Goal: Task Accomplishment & Management: Manage account settings

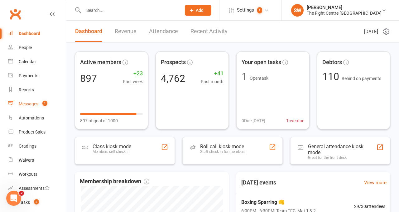
click at [52, 101] on link "Messages 1" at bounding box center [37, 104] width 58 height 14
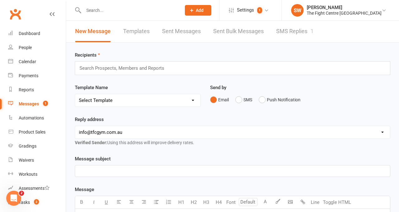
click at [296, 32] on link "SMS Replies 1" at bounding box center [295, 32] width 37 height 22
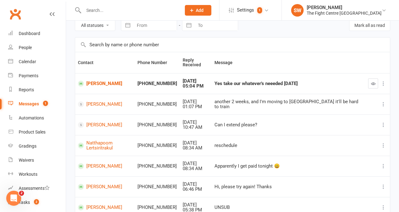
scroll to position [31, 0]
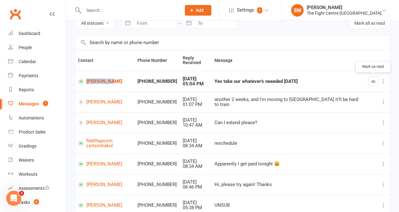
click at [374, 79] on button "button" at bounding box center [374, 81] width 10 height 10
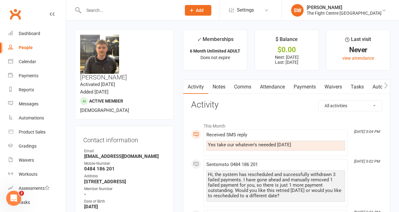
click at [299, 88] on link "Payments" at bounding box center [305, 87] width 31 height 14
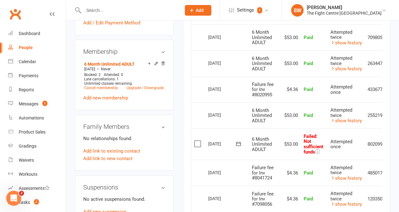
scroll to position [0, 20]
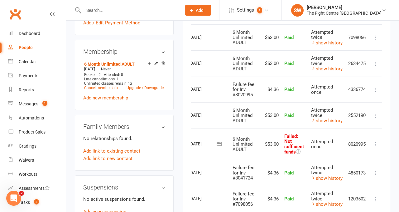
click at [374, 141] on icon at bounding box center [376, 144] width 6 height 6
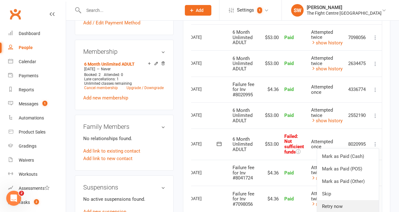
click at [356, 203] on link "Retry now" at bounding box center [348, 206] width 62 height 12
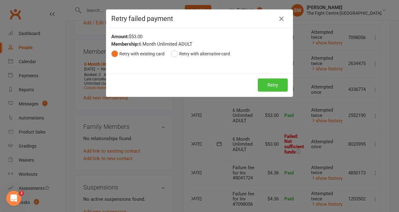
click at [281, 87] on button "Retry" at bounding box center [273, 84] width 30 height 13
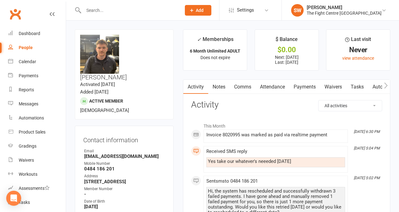
click at [248, 91] on link "Comms" at bounding box center [243, 87] width 26 height 14
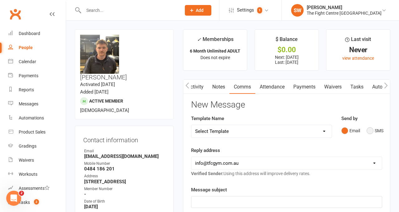
click at [369, 130] on button "SMS" at bounding box center [375, 131] width 17 height 12
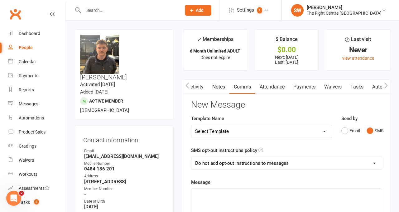
click at [287, 193] on p "﻿" at bounding box center [286, 193] width 183 height 7
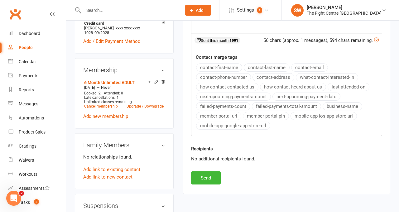
scroll to position [283, 0]
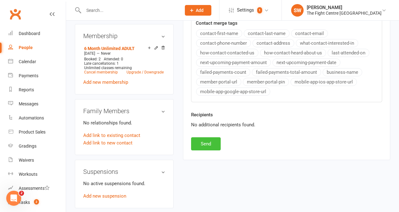
click at [210, 143] on button "Send" at bounding box center [206, 143] width 30 height 13
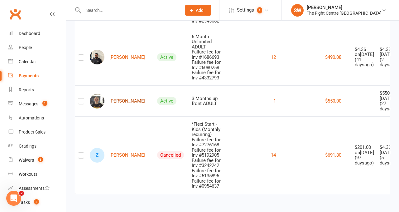
scroll to position [4728, 0]
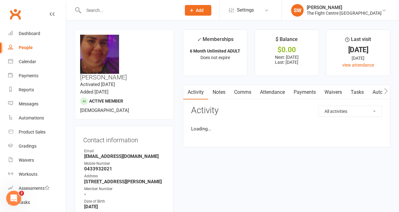
click at [298, 90] on link "Payments" at bounding box center [305, 92] width 31 height 14
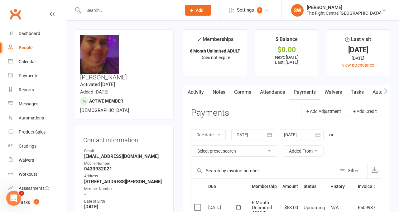
click at [262, 131] on div at bounding box center [254, 134] width 44 height 11
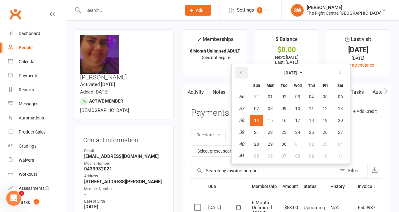
click at [243, 71] on icon "button" at bounding box center [241, 72] width 4 height 5
drag, startPoint x: 250, startPoint y: 81, endPoint x: 262, endPoint y: 103, distance: 25.0
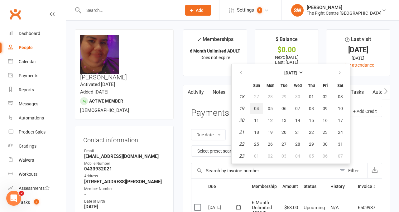
click at [262, 103] on button "04" at bounding box center [256, 108] width 13 height 11
type input "04 May 2025"
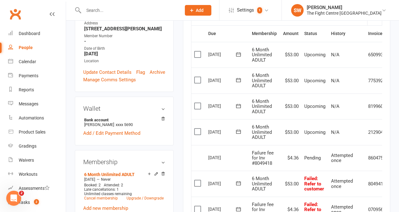
scroll to position [4, 0]
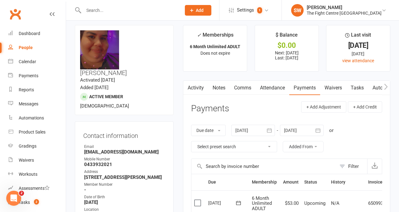
click at [219, 89] on link "Notes" at bounding box center [219, 88] width 22 height 14
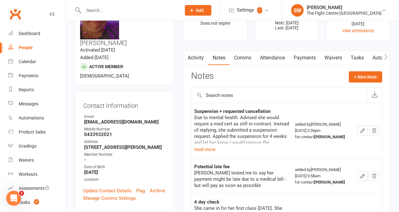
scroll to position [42, 0]
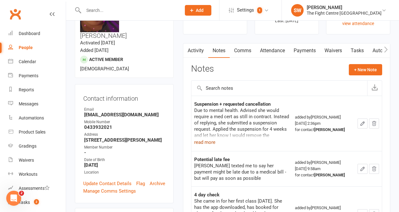
click at [209, 140] on button "read more" at bounding box center [204, 141] width 21 height 7
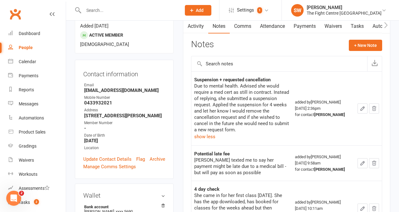
click at [292, 145] on td "Potential late fee Sarah texted me to say her payment might be late due to a me…" at bounding box center [242, 162] width 100 height 35
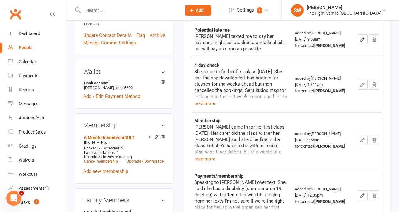
scroll to position [198, 0]
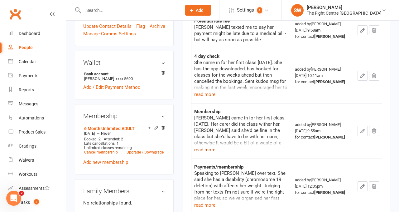
click at [206, 146] on button "read more" at bounding box center [204, 149] width 21 height 7
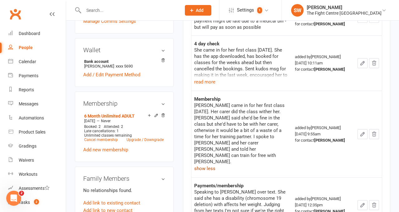
scroll to position [213, 0]
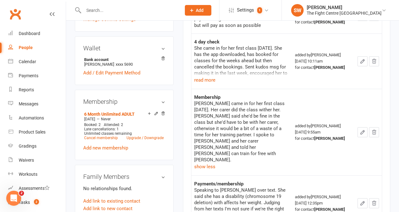
click at [254, 134] on div "Sarah came in for her first class today. Her carer did the class wither her. Ni…" at bounding box center [241, 131] width 95 height 62
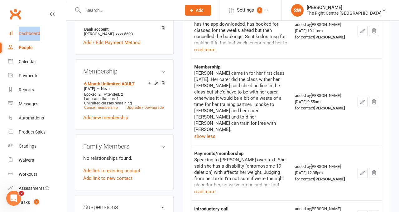
scroll to position [244, 0]
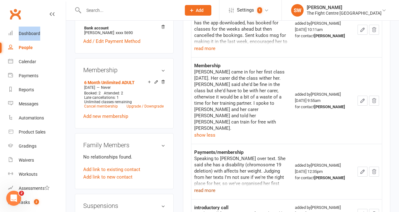
click at [211, 186] on button "read more" at bounding box center [204, 189] width 21 height 7
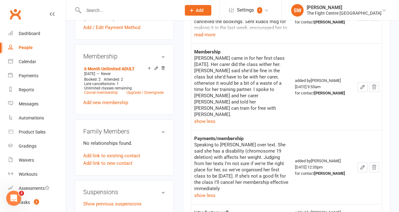
click at [286, 158] on div "Speaking to Sarah over text. She said she has a disability (chromosome 19 delet…" at bounding box center [241, 166] width 95 height 50
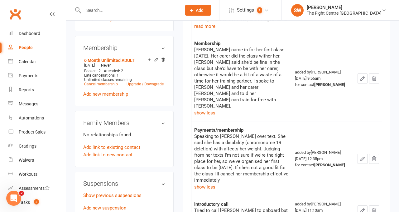
scroll to position [267, 0]
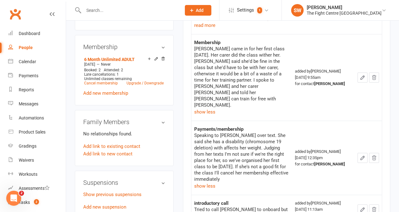
click at [286, 149] on div "Speaking to Sarah over text. She said she has a disability (chromosome 19 delet…" at bounding box center [241, 157] width 95 height 50
drag, startPoint x: 267, startPoint y: 116, endPoint x: 216, endPoint y: 115, distance: 50.9
click at [216, 132] on div "Speaking to Sarah over text. She said she has a disability (chromosome 19 delet…" at bounding box center [241, 157] width 95 height 50
copy div "chromosome 19 deletion"
click at [179, 111] on main "✓ Memberships 6 Month Unlimited ADULT Does not expire $ Balance $0.00 Next: 17 …" at bounding box center [287, 5] width 217 height 487
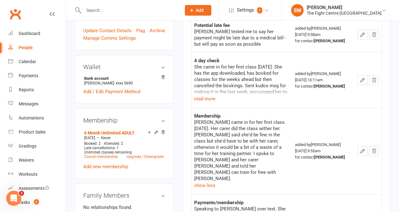
scroll to position [183, 0]
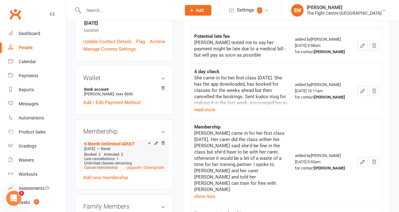
click at [107, 165] on link "Cancel membership" at bounding box center [101, 167] width 34 height 4
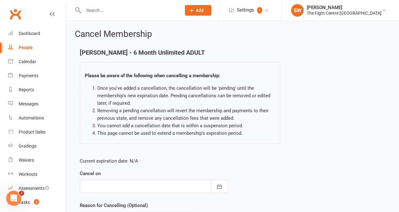
click at [142, 184] on div at bounding box center [154, 185] width 148 height 13
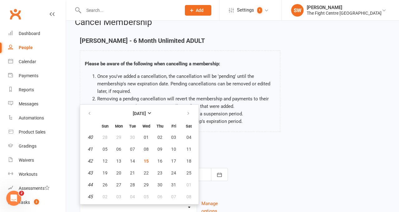
scroll to position [12, 0]
click at [248, 146] on div "Current expiration date: N/A Cancel on October 2025 Sun Mon Tue Wed Thu Fri Sat…" at bounding box center [232, 181] width 315 height 83
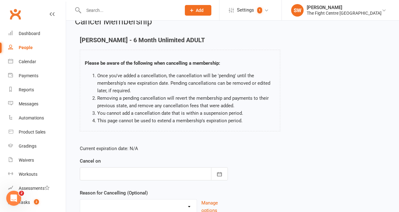
click at [179, 175] on div at bounding box center [154, 173] width 148 height 13
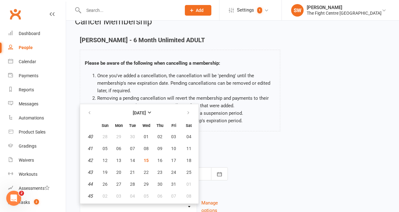
click at [286, 140] on div "Current expiration date: N/A Cancel on October 2025 Sun Mon Tue Wed Thu Fri Sat…" at bounding box center [232, 181] width 315 height 83
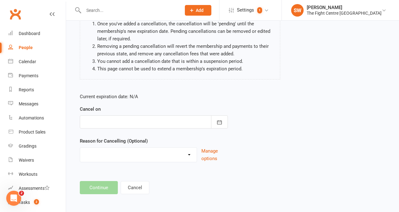
scroll to position [65, 0]
click at [152, 128] on form "Current expiration date: N/A Cancel on October 2025 Sun Mon Tue Wed Thu Fri Sat…" at bounding box center [154, 126] width 148 height 69
click at [145, 121] on div at bounding box center [154, 121] width 148 height 13
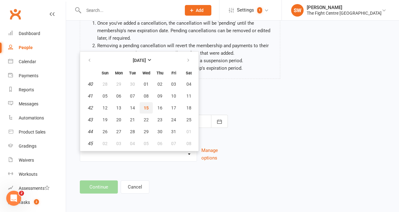
click at [144, 108] on span "15" at bounding box center [146, 107] width 5 height 5
type input "15 Oct 2025"
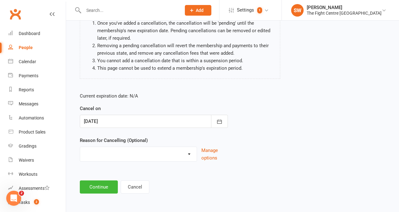
click at [133, 156] on select "Cancelled in contract- 30kms Cancelled in contract - dispute Cancelled in contr…" at bounding box center [138, 153] width 117 height 12
click at [114, 154] on select "Cancelled in contract- 30kms Cancelled in contract - dispute Cancelled in contr…" at bounding box center [138, 153] width 117 height 12
select select "7"
drag, startPoint x: 119, startPoint y: 181, endPoint x: 106, endPoint y: 178, distance: 12.9
click at [106, 178] on main "Sarah Kolope - 6 Month Unlimited ADULT Please be aware of the following when ca…" at bounding box center [233, 88] width 316 height 209
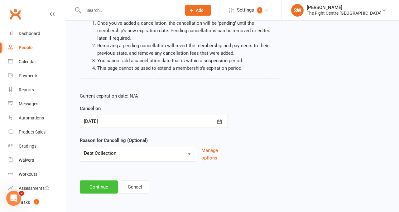
click at [106, 184] on button "Continue" at bounding box center [99, 186] width 38 height 13
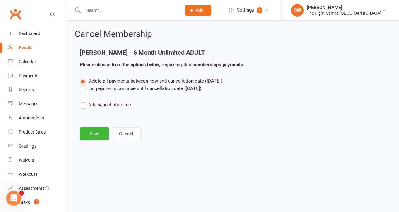
scroll to position [0, 0]
click at [94, 136] on button "Save" at bounding box center [94, 133] width 29 height 13
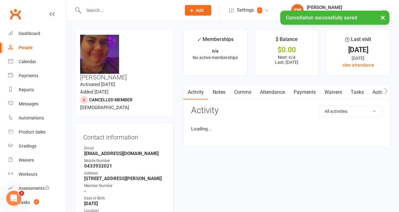
click at [223, 91] on link "Notes" at bounding box center [219, 92] width 22 height 14
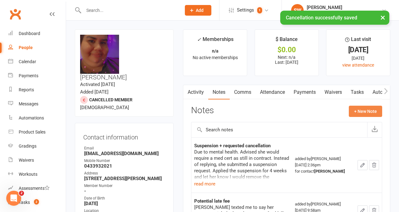
click at [370, 112] on button "+ New Note" at bounding box center [365, 110] width 33 height 11
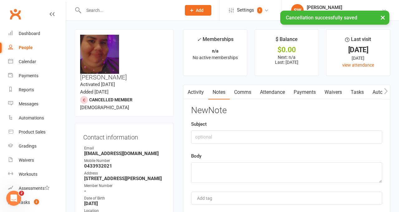
type input "S"
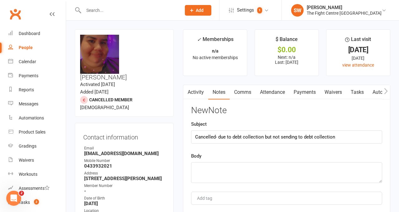
type input "Cancelled- due to debt collection but not sending to debt collection"
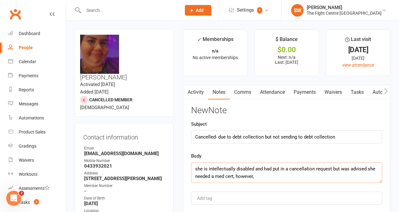
scroll to position [17, 0]
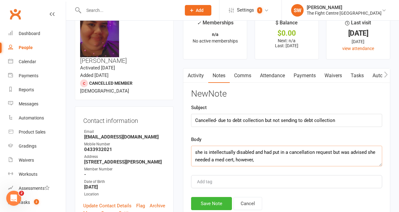
click at [272, 162] on textarea "she is intellectually disabled and had put in a cancellation request but was ad…" at bounding box center [286, 155] width 191 height 21
click at [267, 159] on textarea "she is intellectually disabled and had put in a cancellation request but was ad…" at bounding box center [286, 155] width 191 height 21
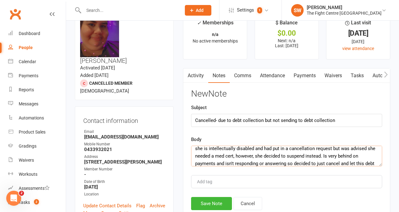
scroll to position [11, 0]
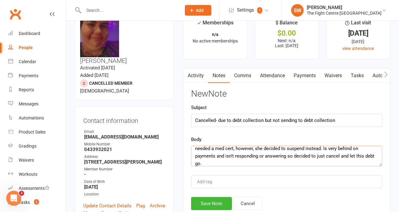
type textarea "she is intellectually disabled and had put in a cancellation request but was ad…"
click at [203, 206] on button "Save Note" at bounding box center [211, 203] width 41 height 13
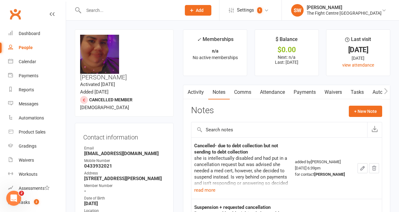
click at [309, 89] on link "Payments" at bounding box center [305, 92] width 31 height 14
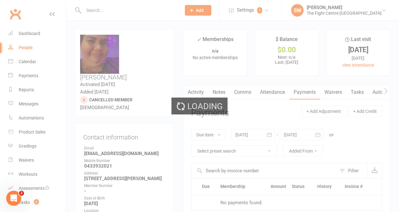
click at [252, 133] on div "Loading" at bounding box center [199, 106] width 399 height 212
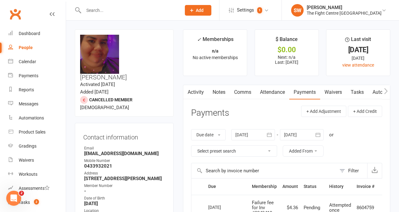
click at [252, 133] on div at bounding box center [254, 134] width 44 height 11
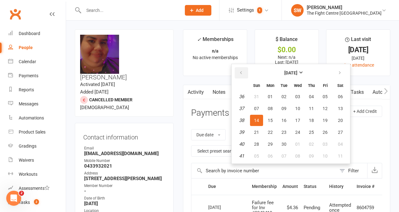
click at [243, 75] on icon "button" at bounding box center [241, 72] width 4 height 5
click at [254, 109] on button "08" at bounding box center [256, 108] width 13 height 11
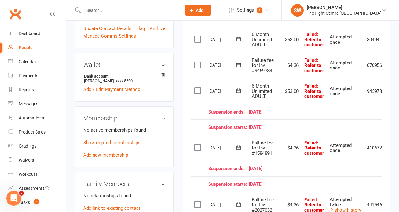
click at [198, 40] on label at bounding box center [198, 39] width 8 height 6
click at [198, 36] on input "checkbox" at bounding box center [196, 36] width 4 height 0
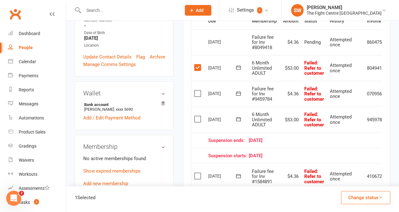
scroll to position [165, 0]
click at [197, 91] on label at bounding box center [198, 93] width 8 height 6
click at [197, 90] on input "checkbox" at bounding box center [196, 90] width 4 height 0
click at [199, 118] on label at bounding box center [198, 118] width 8 height 6
click at [198, 115] on input "checkbox" at bounding box center [196, 115] width 4 height 0
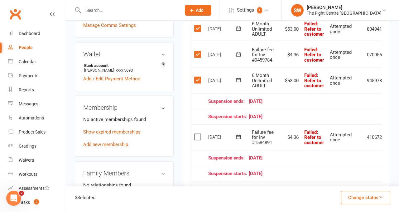
scroll to position [211, 0]
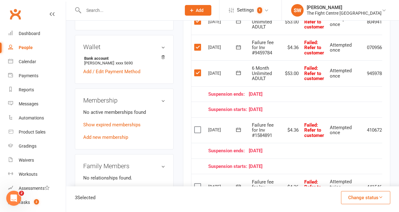
click at [198, 134] on td "Select this" at bounding box center [199, 130] width 14 height 26
click at [197, 130] on label at bounding box center [198, 129] width 8 height 6
click at [197, 126] on input "checkbox" at bounding box center [196, 126] width 4 height 0
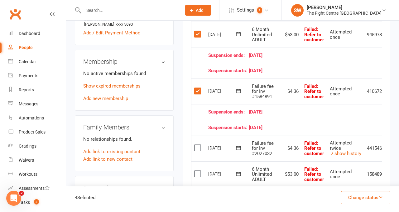
scroll to position [262, 0]
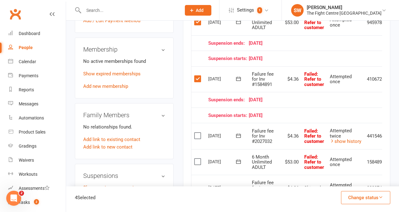
click at [198, 132] on label at bounding box center [198, 135] width 8 height 6
click at [198, 132] on input "checkbox" at bounding box center [196, 132] width 4 height 0
click at [195, 154] on td "Select this" at bounding box center [199, 162] width 14 height 26
click at [198, 159] on label at bounding box center [198, 161] width 8 height 6
click at [198, 158] on input "checkbox" at bounding box center [196, 158] width 4 height 0
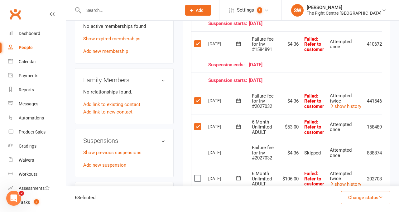
scroll to position [313, 0]
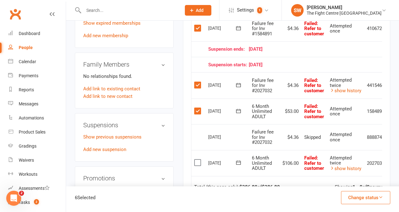
click at [200, 158] on td "Select this" at bounding box center [199, 163] width 14 height 26
click at [198, 164] on label at bounding box center [198, 162] width 8 height 6
click at [198, 159] on input "checkbox" at bounding box center [196, 159] width 4 height 0
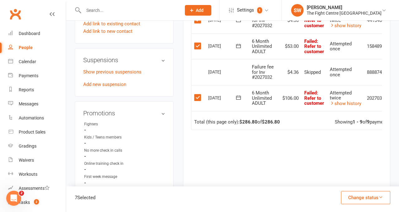
scroll to position [377, 0]
click at [366, 206] on div "7 Selected Change status Paid (Cash) Paid (POS) Paid (Other) Skipped" at bounding box center [232, 199] width 333 height 26
click at [357, 199] on button "Change status" at bounding box center [365, 197] width 49 height 13
click at [341, 179] on link "Skipped" at bounding box center [360, 180] width 62 height 12
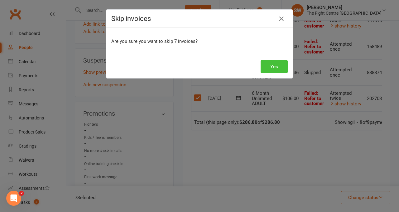
click at [277, 69] on button "Yes" at bounding box center [274, 66] width 27 height 13
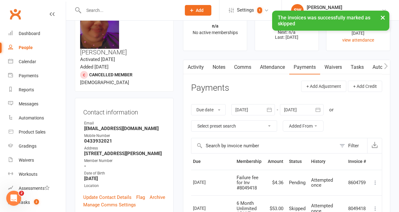
scroll to position [0, 0]
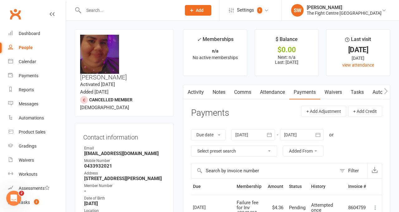
click at [270, 131] on icon "button" at bounding box center [270, 134] width 6 height 6
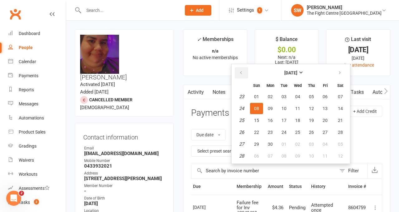
click at [245, 68] on button "button" at bounding box center [241, 72] width 13 height 11
click at [255, 109] on span "04" at bounding box center [256, 108] width 5 height 5
type input "04 May 2025"
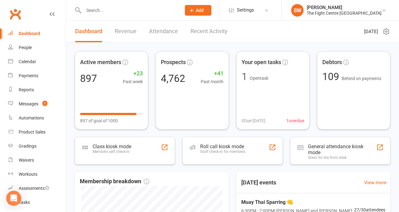
click at [137, 14] on input "text" at bounding box center [129, 10] width 95 height 9
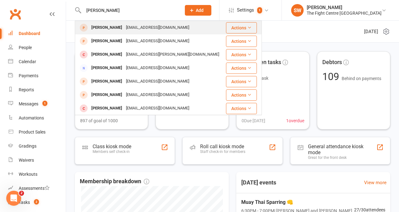
type input "[PERSON_NAME]"
click at [145, 28] on div "[EMAIL_ADDRESS][DOMAIN_NAME]" at bounding box center [157, 27] width 67 height 9
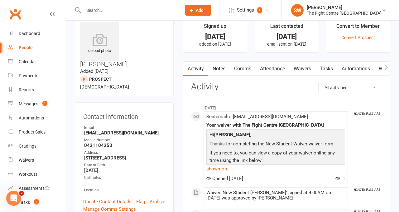
scroll to position [16, 0]
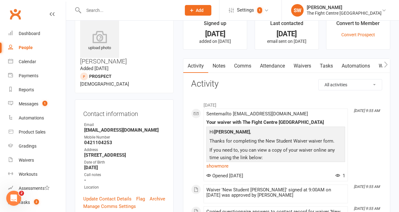
click at [214, 66] on link "Notes" at bounding box center [219, 66] width 22 height 14
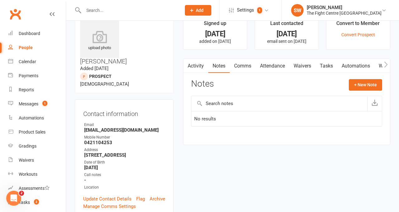
click at [190, 66] on button "button" at bounding box center [188, 66] width 8 height 14
click at [197, 64] on link "Activity" at bounding box center [196, 66] width 25 height 14
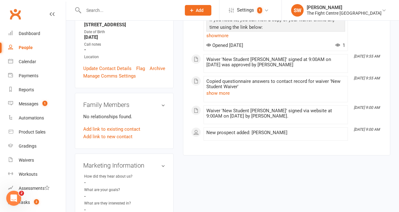
scroll to position [147, 0]
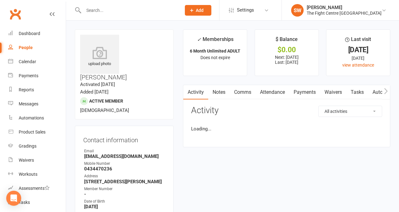
click at [303, 92] on link "Payments" at bounding box center [305, 92] width 31 height 14
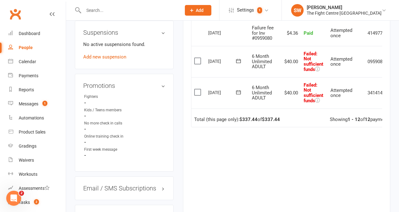
scroll to position [0, 20]
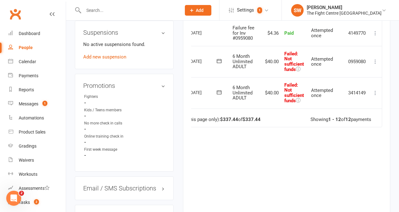
click at [374, 90] on icon at bounding box center [376, 93] width 6 height 6
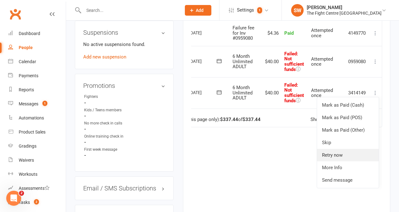
click at [359, 156] on link "Retry now" at bounding box center [348, 155] width 62 height 12
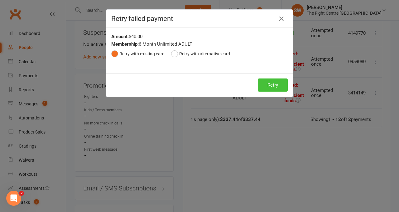
click at [274, 81] on button "Retry" at bounding box center [273, 84] width 30 height 13
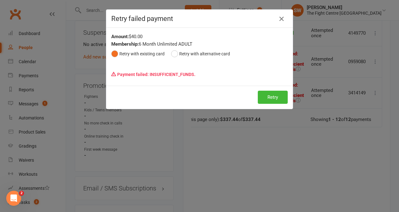
click at [280, 16] on icon "button" at bounding box center [281, 18] width 7 height 7
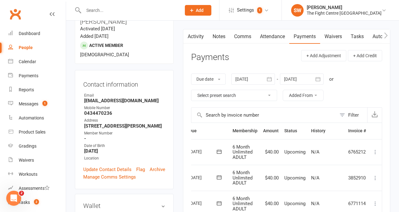
scroll to position [0, 0]
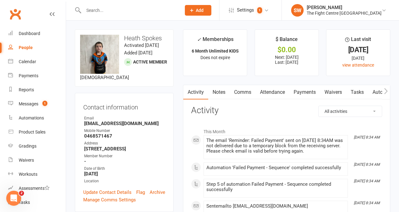
click at [305, 91] on link "Payments" at bounding box center [305, 92] width 31 height 14
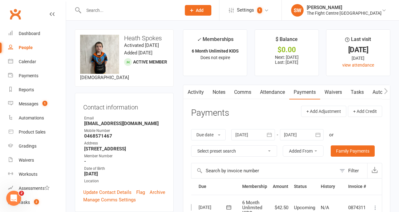
click at [249, 133] on div at bounding box center [254, 134] width 44 height 11
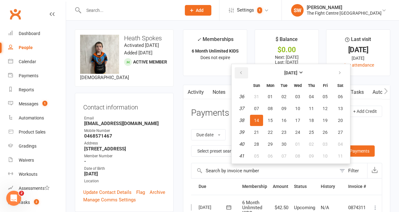
click at [243, 71] on icon "button" at bounding box center [241, 72] width 4 height 5
click at [258, 106] on span "03" at bounding box center [256, 108] width 5 height 5
type input "03 Aug 2025"
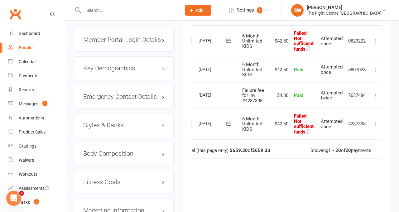
scroll to position [598, 0]
click at [376, 122] on icon at bounding box center [376, 123] width 6 height 6
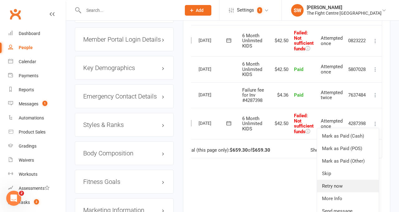
click at [336, 185] on link "Retry now" at bounding box center [348, 185] width 62 height 12
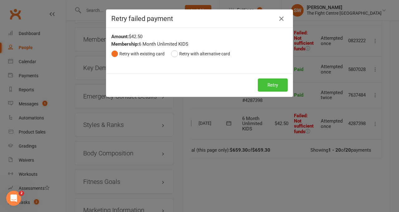
click at [272, 88] on button "Retry" at bounding box center [273, 84] width 30 height 13
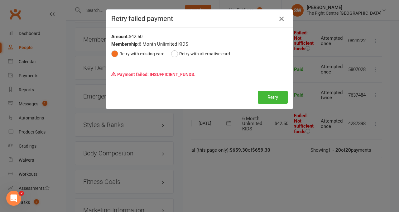
click at [281, 19] on icon "button" at bounding box center [281, 18] width 7 height 7
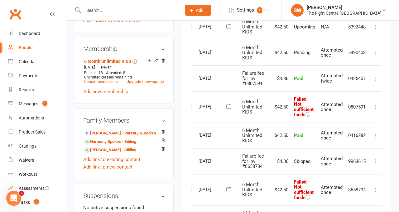
scroll to position [240, 0]
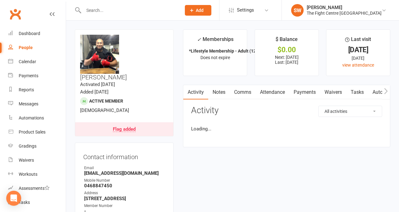
click at [294, 93] on link "Payments" at bounding box center [305, 92] width 31 height 14
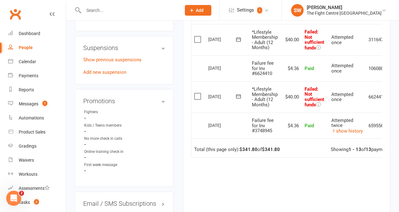
scroll to position [0, 22]
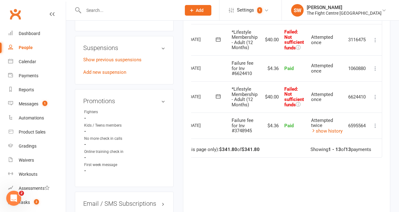
click at [373, 95] on icon at bounding box center [376, 97] width 6 height 6
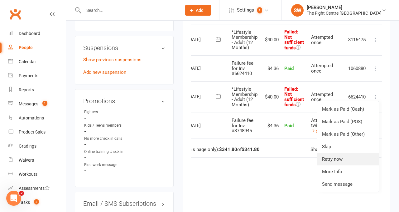
click at [340, 162] on link "Retry now" at bounding box center [348, 159] width 62 height 12
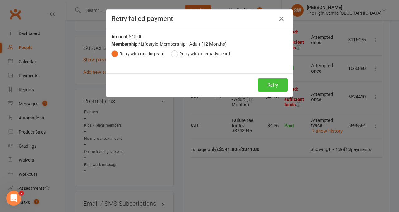
click at [277, 87] on button "Retry" at bounding box center [273, 84] width 30 height 13
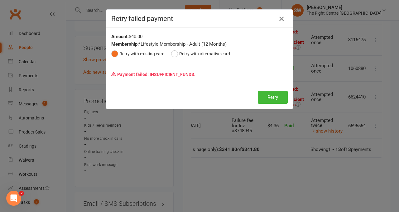
click at [282, 16] on icon "button" at bounding box center [281, 18] width 7 height 7
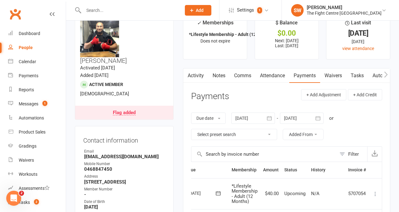
scroll to position [0, 0]
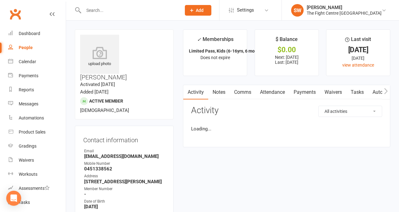
click at [306, 90] on link "Payments" at bounding box center [305, 92] width 31 height 14
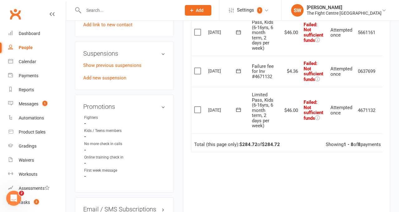
scroll to position [0, 10]
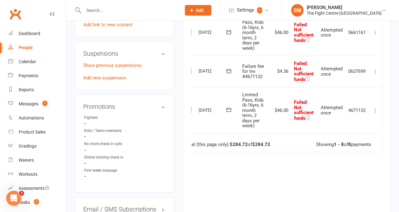
click at [377, 108] on icon at bounding box center [376, 110] width 6 height 6
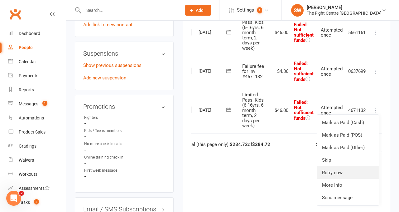
click at [349, 173] on link "Retry now" at bounding box center [348, 172] width 62 height 12
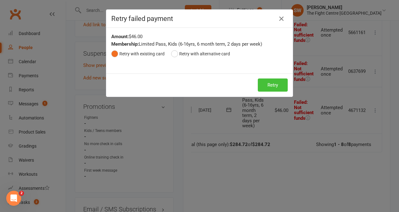
click at [272, 89] on button "Retry" at bounding box center [273, 84] width 30 height 13
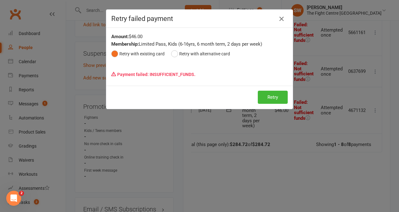
click at [281, 17] on icon "button" at bounding box center [281, 18] width 7 height 7
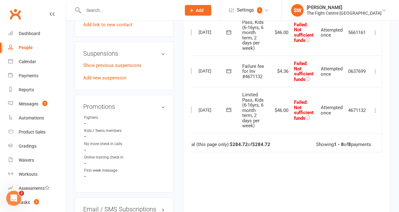
click at [377, 71] on icon at bounding box center [376, 71] width 6 height 6
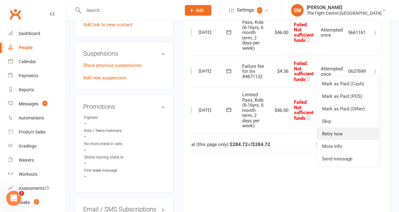
click at [366, 134] on link "Retry now" at bounding box center [348, 133] width 62 height 12
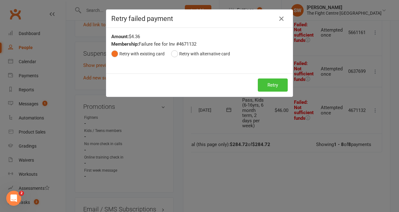
click at [285, 83] on button "Retry" at bounding box center [273, 84] width 30 height 13
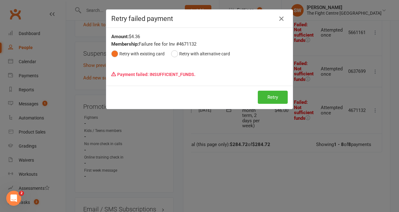
click at [281, 24] on div "Retry failed payment" at bounding box center [199, 19] width 187 height 18
click at [281, 23] on button "button" at bounding box center [282, 19] width 10 height 10
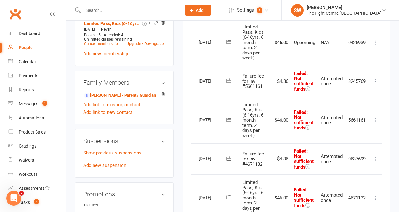
scroll to position [315, 0]
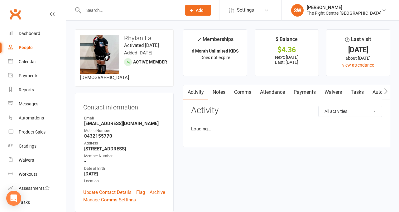
click at [305, 93] on link "Payments" at bounding box center [305, 92] width 31 height 14
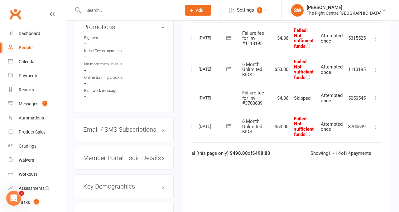
scroll to position [462, 0]
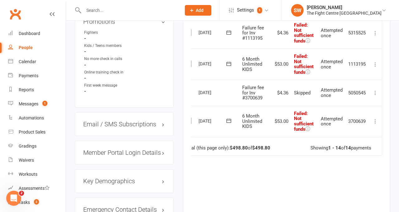
click at [376, 120] on icon at bounding box center [376, 121] width 6 height 6
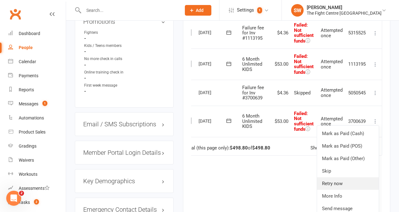
click at [356, 180] on link "Retry now" at bounding box center [348, 183] width 62 height 12
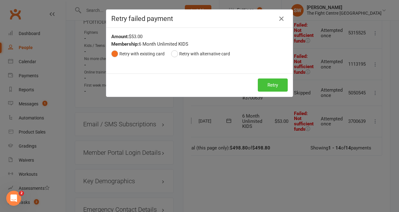
click at [265, 82] on button "Retry" at bounding box center [273, 84] width 30 height 13
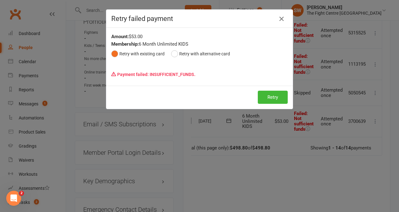
click at [282, 17] on icon "button" at bounding box center [281, 18] width 7 height 7
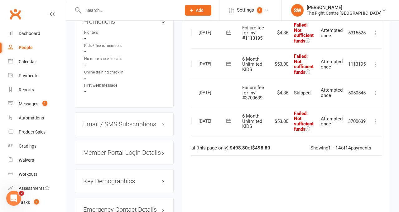
scroll to position [457, 0]
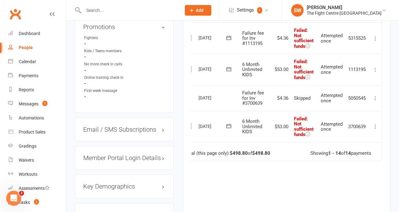
click at [374, 35] on icon at bounding box center [376, 38] width 6 height 6
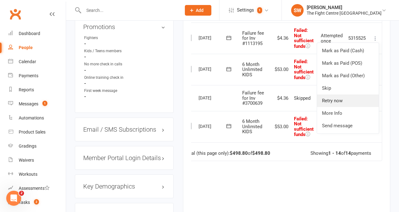
click at [364, 99] on link "Retry now" at bounding box center [348, 100] width 62 height 12
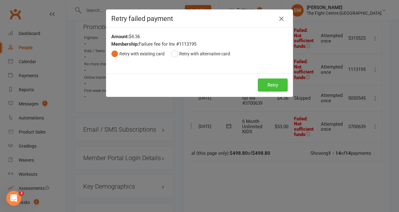
click at [279, 79] on button "Retry" at bounding box center [273, 84] width 30 height 13
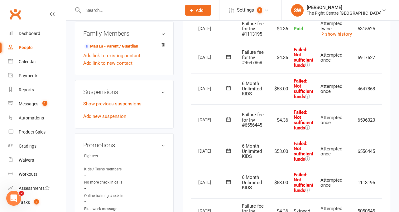
scroll to position [0, 20]
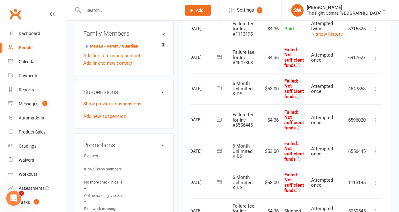
click at [376, 119] on icon at bounding box center [376, 120] width 6 height 6
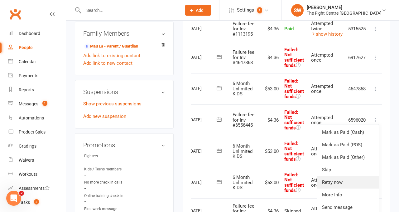
click at [349, 183] on link "Retry now" at bounding box center [348, 182] width 62 height 12
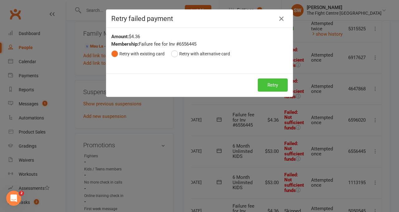
click at [278, 86] on button "Retry" at bounding box center [273, 84] width 30 height 13
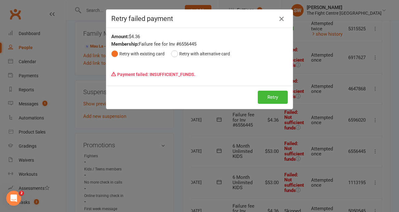
click at [281, 18] on icon "button" at bounding box center [281, 18] width 7 height 7
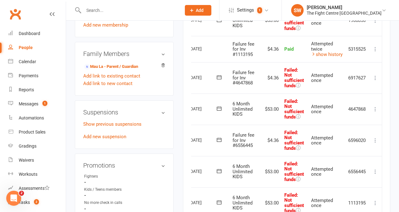
scroll to position [317, 0]
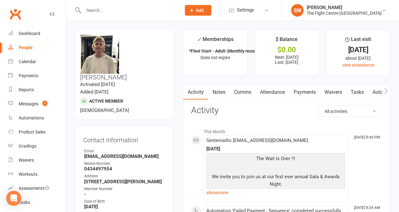
click at [303, 92] on link "Payments" at bounding box center [305, 92] width 31 height 14
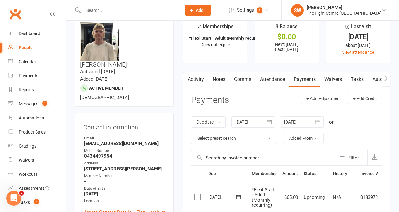
scroll to position [14, 0]
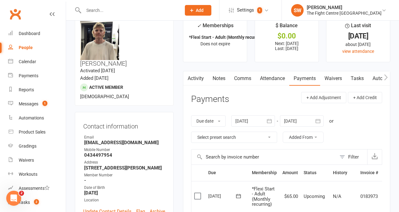
click at [244, 111] on div "Due date Due date Date paid Date failed Date settled [DATE] [DATE] Sun Mon Tue …" at bounding box center [286, 129] width 191 height 40
click at [244, 120] on div at bounding box center [254, 120] width 44 height 11
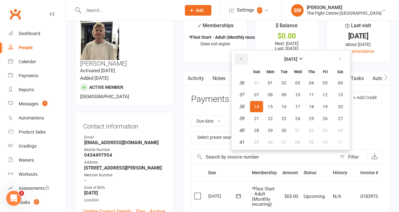
click at [242, 63] on button "button" at bounding box center [241, 58] width 13 height 11
click at [259, 92] on span "06" at bounding box center [256, 94] width 5 height 5
type input "[DATE]"
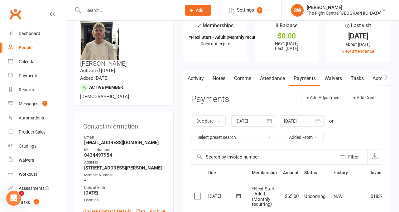
click at [259, 92] on header "Payments + Add Adjustment + Add Credit" at bounding box center [286, 100] width 191 height 17
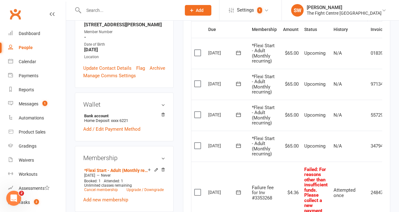
scroll to position [0, 0]
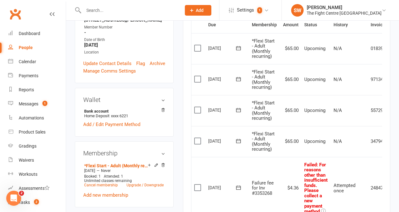
scroll to position [174, 0]
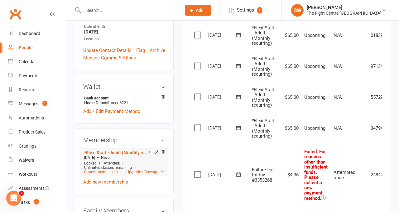
click at [106, 165] on span "Unlimited classes remaining" at bounding box center [108, 167] width 48 height 4
click at [106, 169] on link "Cancel membership" at bounding box center [101, 171] width 34 height 4
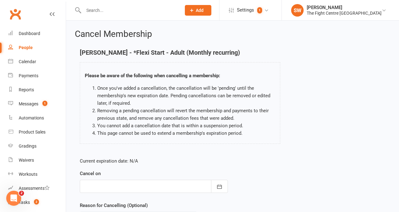
click at [114, 180] on div at bounding box center [154, 185] width 148 height 13
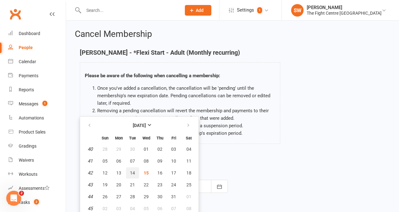
scroll to position [3, 0]
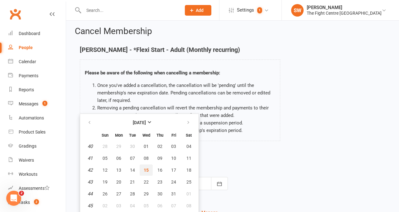
click at [147, 169] on span "15" at bounding box center [146, 169] width 5 height 5
type input "15 Oct 2025"
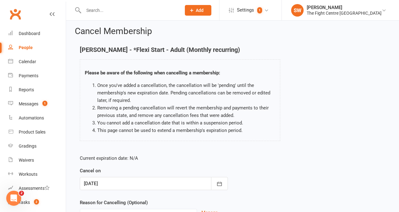
scroll to position [66, 0]
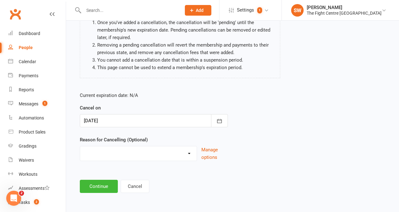
click at [125, 155] on select "Cancelled in contract- 30kms Cancelled in contract - dispute Cancelled in contr…" at bounding box center [138, 152] width 117 height 12
select select "7"
click at [100, 189] on button "Continue" at bounding box center [99, 185] width 38 height 13
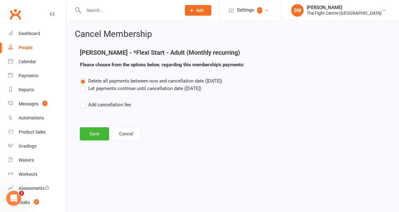
scroll to position [0, 0]
click at [96, 135] on button "Save" at bounding box center [94, 133] width 29 height 13
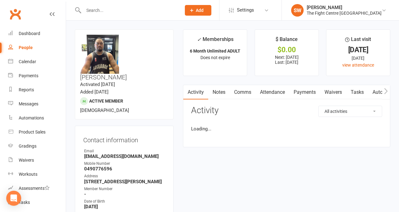
click at [307, 95] on link "Payments" at bounding box center [305, 92] width 31 height 14
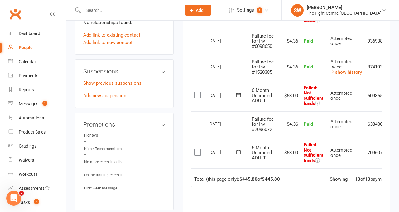
scroll to position [0, 20]
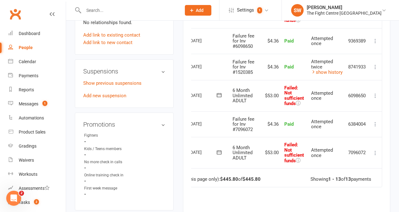
click at [373, 149] on icon at bounding box center [376, 152] width 6 height 6
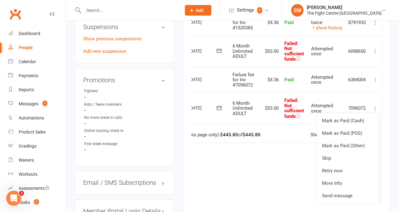
scroll to position [428, 0]
click at [344, 166] on link "Retry now" at bounding box center [348, 170] width 62 height 12
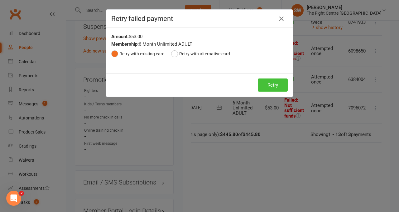
click at [265, 88] on button "Retry" at bounding box center [273, 84] width 30 height 13
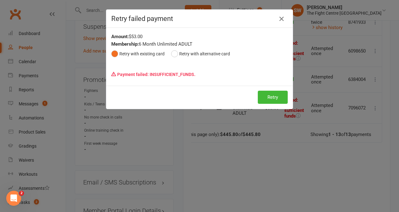
click at [280, 19] on icon "button" at bounding box center [281, 18] width 7 height 7
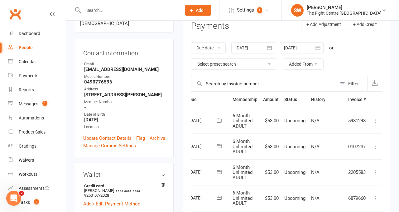
scroll to position [0, 0]
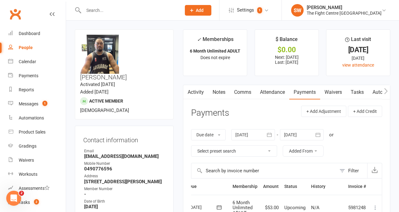
click at [198, 87] on link "Activity" at bounding box center [196, 92] width 25 height 14
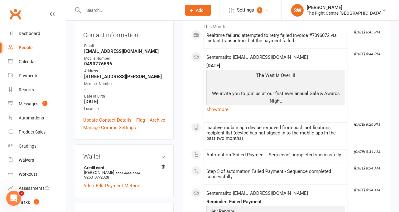
scroll to position [7, 0]
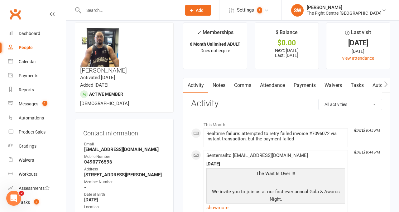
click at [244, 92] on link "Comms" at bounding box center [243, 85] width 26 height 14
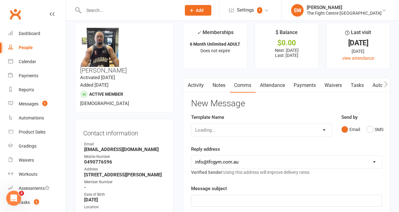
click at [242, 131] on div "Loading..." at bounding box center [261, 129] width 141 height 13
click at [240, 130] on select "Select Template [Email] A Mobile app invitation (1) [Email] Mobile app invitati…" at bounding box center [262, 130] width 140 height 12
select select "9"
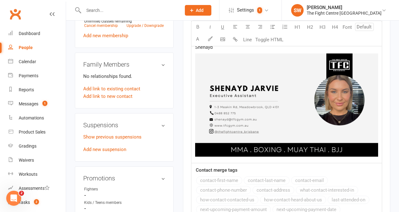
scroll to position [420, 0]
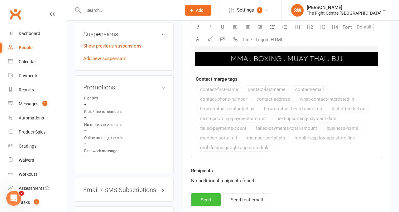
click at [205, 196] on button "Send" at bounding box center [206, 199] width 30 height 13
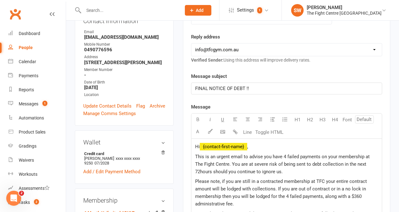
scroll to position [77, 0]
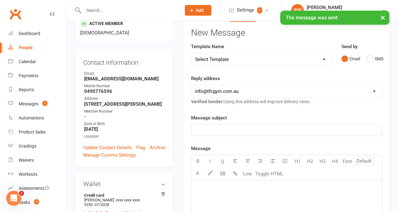
click at [211, 63] on select "Select Template [Email] A Mobile app invitation (1) [Email] Mobile app invitati…" at bounding box center [262, 59] width 140 height 12
select select "10"
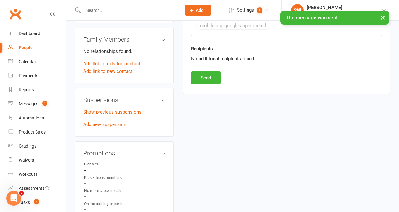
scroll to position [375, 0]
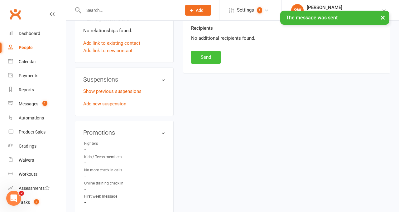
click at [206, 56] on button "Send" at bounding box center [206, 57] width 30 height 13
select select
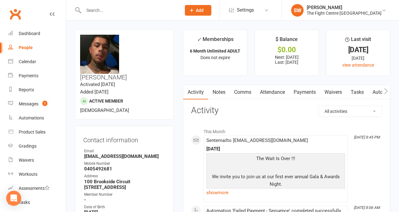
click at [301, 91] on link "Payments" at bounding box center [305, 92] width 31 height 14
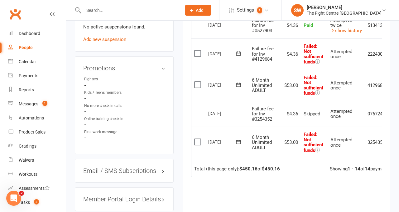
scroll to position [0, 20]
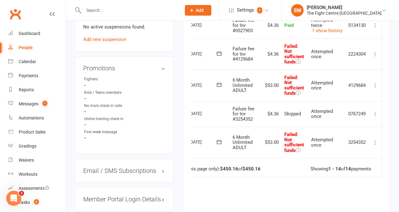
click at [375, 139] on icon at bounding box center [376, 142] width 6 height 6
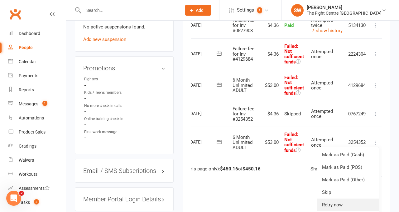
click at [342, 204] on link "Retry now" at bounding box center [348, 204] width 62 height 12
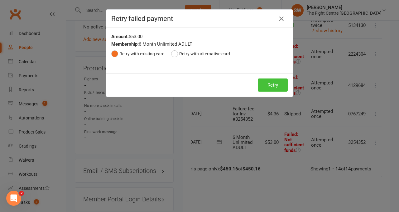
click at [273, 85] on button "Retry" at bounding box center [273, 84] width 30 height 13
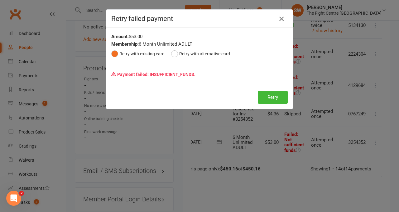
click at [280, 18] on icon "button" at bounding box center [281, 18] width 7 height 7
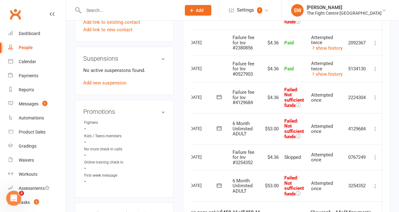
scroll to position [388, 0]
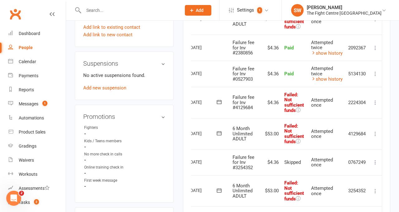
click at [374, 99] on icon at bounding box center [376, 102] width 6 height 6
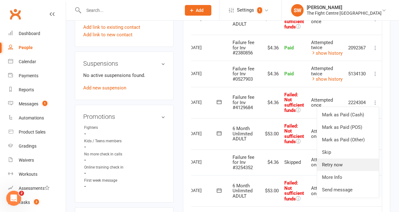
click at [349, 164] on link "Retry now" at bounding box center [348, 164] width 62 height 12
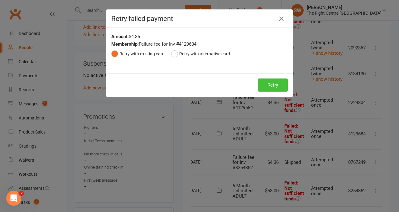
click at [272, 88] on button "Retry" at bounding box center [273, 84] width 30 height 13
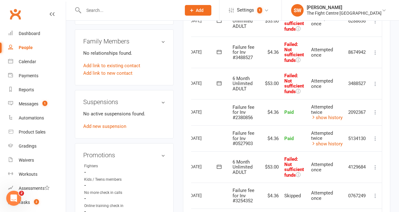
scroll to position [325, 0]
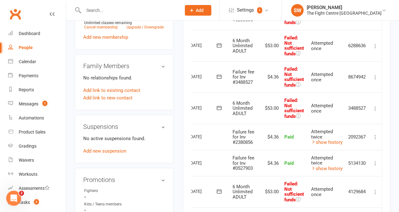
click at [376, 73] on button at bounding box center [375, 76] width 7 height 7
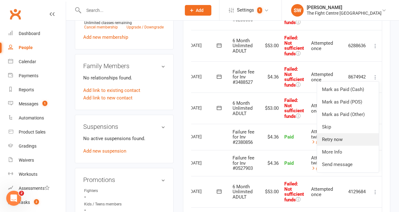
click at [356, 138] on link "Retry now" at bounding box center [348, 139] width 62 height 12
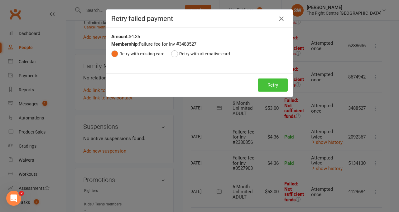
click at [269, 84] on button "Retry" at bounding box center [273, 84] width 30 height 13
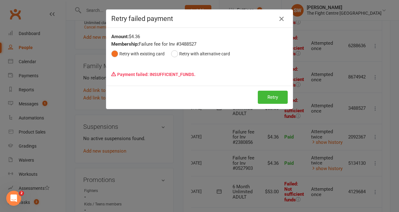
click at [285, 18] on icon "button" at bounding box center [281, 18] width 7 height 7
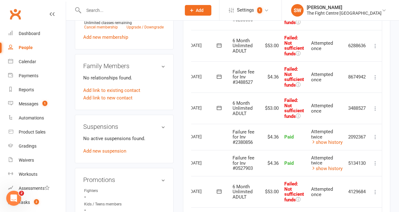
click at [377, 74] on icon at bounding box center [376, 77] width 6 height 6
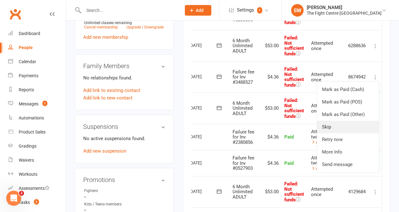
click at [356, 128] on link "Skip" at bounding box center [348, 126] width 62 height 12
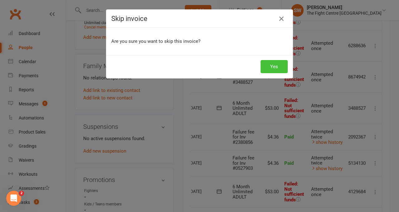
click at [280, 71] on button "Yes" at bounding box center [274, 66] width 27 height 13
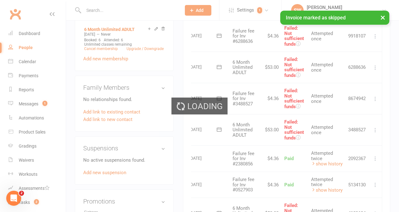
scroll to position [273, 0]
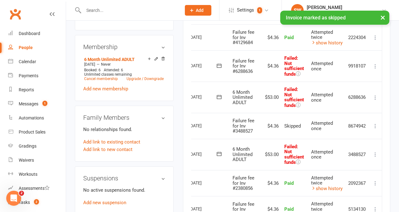
click at [376, 65] on icon at bounding box center [376, 66] width 6 height 6
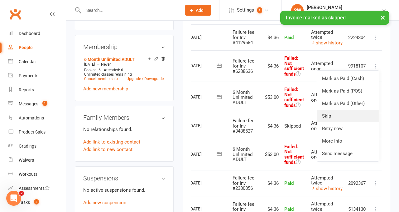
click at [359, 111] on link "Skip" at bounding box center [348, 116] width 62 height 12
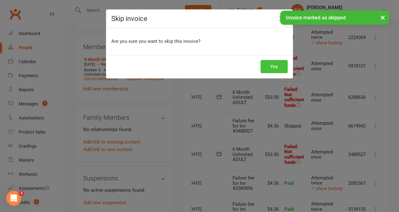
click at [283, 70] on button "Yes" at bounding box center [274, 66] width 27 height 13
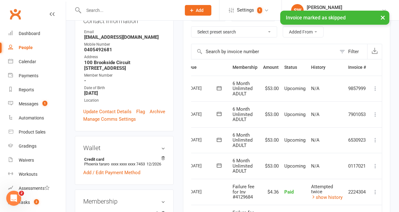
scroll to position [92, 0]
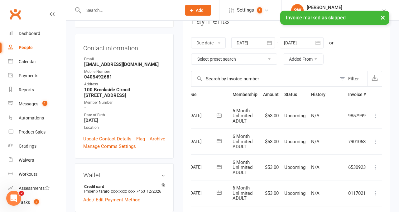
click at [256, 41] on div at bounding box center [254, 42] width 44 height 11
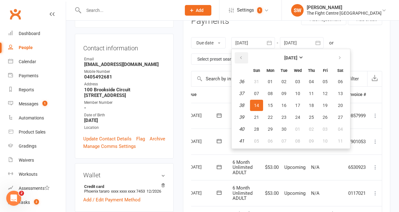
click at [239, 56] on button "button" at bounding box center [241, 57] width 13 height 11
click at [259, 91] on span "03" at bounding box center [256, 93] width 5 height 5
type input "03 Aug 2025"
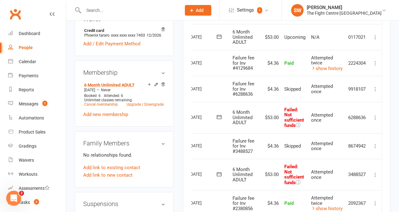
scroll to position [246, 0]
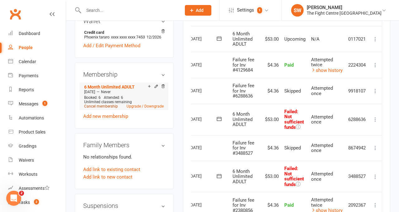
click at [104, 104] on link "Cancel membership" at bounding box center [101, 106] width 34 height 4
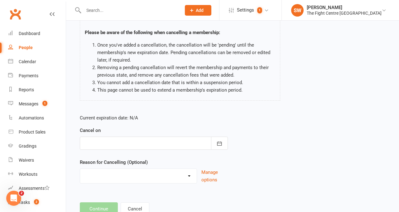
scroll to position [63, 0]
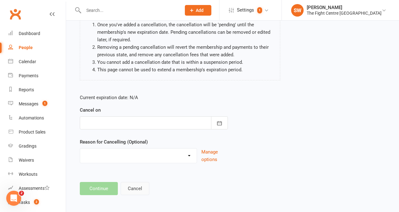
click at [140, 191] on button "Cancel" at bounding box center [135, 188] width 29 height 13
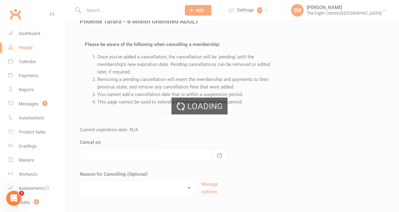
scroll to position [0, 0]
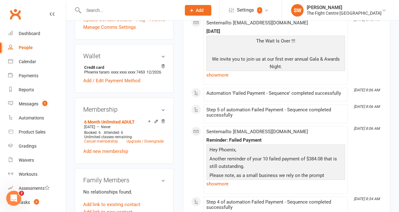
scroll to position [211, 0]
click at [108, 139] on link "Cancel membership" at bounding box center [101, 141] width 34 height 4
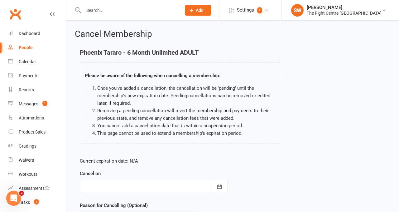
click at [142, 177] on div "Cancel on October 2025 Sun Mon Tue Wed Thu Fri Sat 40 28 29 30 01 02 03 04 41 0…" at bounding box center [154, 180] width 148 height 23
click at [143, 184] on div at bounding box center [154, 185] width 148 height 13
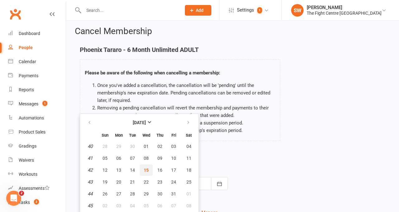
click at [146, 169] on span "15" at bounding box center [146, 169] width 5 height 5
type input "15 Oct 2025"
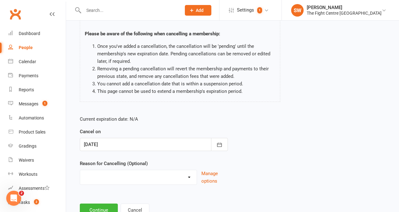
scroll to position [66, 0]
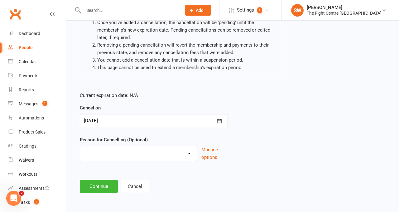
click at [127, 151] on select "Cancelled in contract- 30kms Cancelled in contract - dispute Cancelled in contr…" at bounding box center [138, 152] width 117 height 12
click at [103, 150] on select "Cancelled in contract- 30kms Cancelled in contract - dispute Cancelled in contr…" at bounding box center [138, 152] width 117 height 12
select select "7"
click at [103, 181] on button "Continue" at bounding box center [99, 185] width 38 height 13
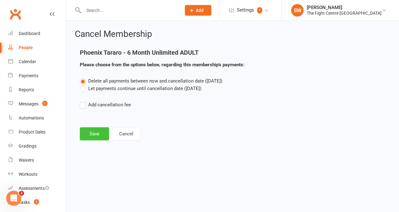
click at [97, 135] on button "Save" at bounding box center [94, 133] width 29 height 13
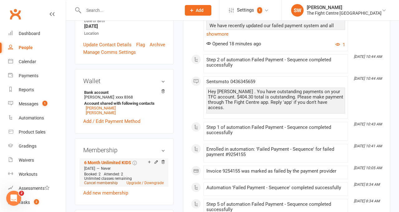
click at [100, 180] on link "Cancel membership" at bounding box center [101, 182] width 34 height 4
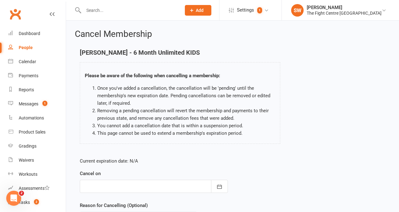
click at [130, 183] on div at bounding box center [154, 185] width 148 height 13
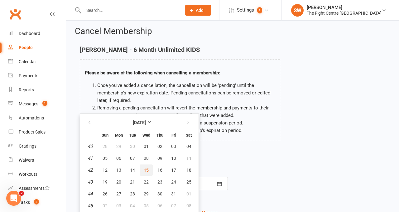
click at [148, 174] on button "15" at bounding box center [146, 169] width 13 height 11
type input "15 Oct 2025"
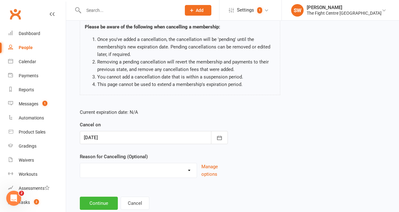
scroll to position [48, 0]
click at [127, 175] on select "Cancelled in contract- 30kms Cancelled in contract - dispute Cancelled in contr…" at bounding box center [138, 169] width 117 height 12
select select "7"
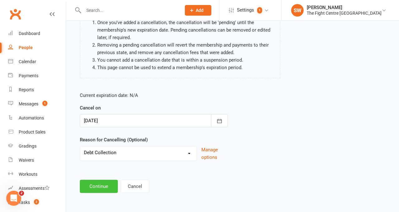
click at [104, 184] on button "Continue" at bounding box center [99, 185] width 38 height 13
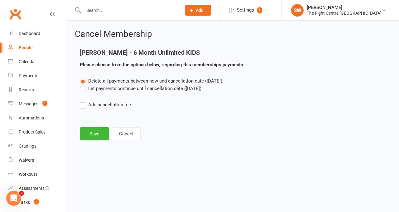
click at [100, 126] on main "Lyn McLarnen - 6 Month Unlimited KIDS Please choose from the options below, reg…" at bounding box center [233, 94] width 316 height 91
click at [102, 132] on button "Save" at bounding box center [94, 133] width 29 height 13
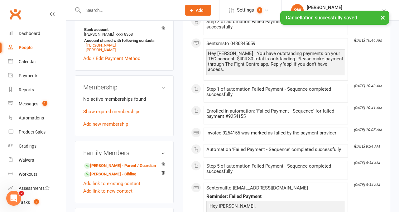
scroll to position [245, 0]
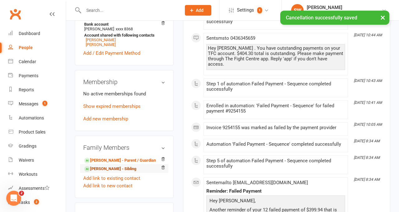
click at [113, 165] on link "Shay Brierley - Sibling" at bounding box center [110, 168] width 52 height 7
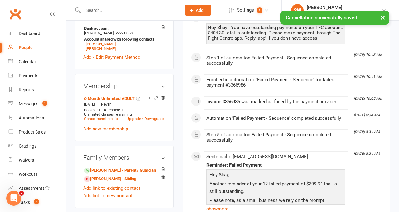
scroll to position [249, 0]
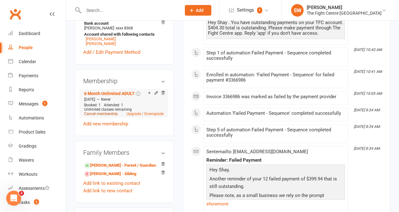
click at [96, 111] on link "Cancel membership" at bounding box center [101, 113] width 34 height 4
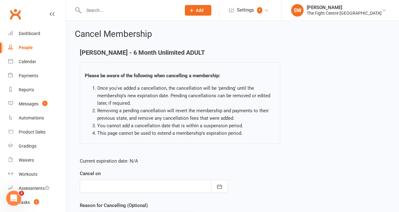
click at [128, 184] on div at bounding box center [154, 185] width 148 height 13
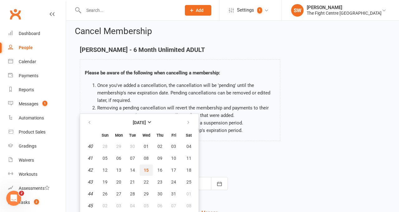
click at [147, 170] on span "15" at bounding box center [146, 169] width 5 height 5
type input "15 Oct 2025"
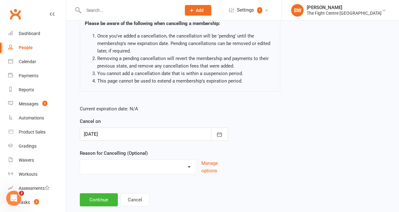
scroll to position [55, 0]
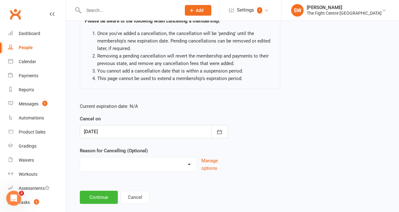
click at [117, 162] on select "Cancelled in contract- 30kms Cancelled in contract - dispute Cancelled in contr…" at bounding box center [138, 163] width 117 height 12
select select "7"
drag, startPoint x: 105, startPoint y: 199, endPoint x: 107, endPoint y: 177, distance: 22.9
click at [105, 199] on button "Continue" at bounding box center [99, 196] width 38 height 13
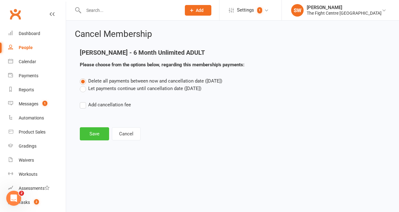
click at [99, 134] on button "Save" at bounding box center [94, 133] width 29 height 13
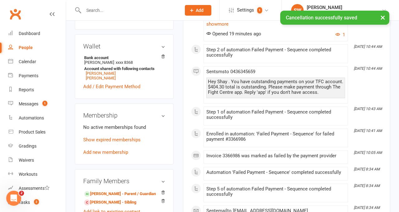
scroll to position [290, 0]
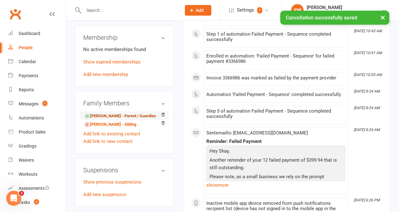
click at [97, 113] on link "William Hancock - Parent / Guardian" at bounding box center [120, 116] width 72 height 7
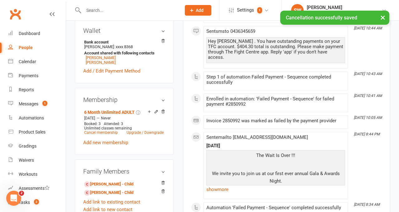
scroll to position [235, 0]
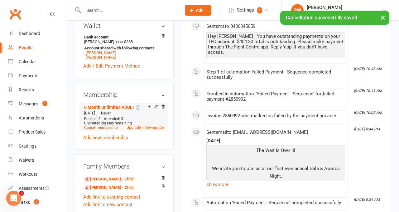
click at [96, 125] on link "Cancel membership" at bounding box center [101, 127] width 34 height 4
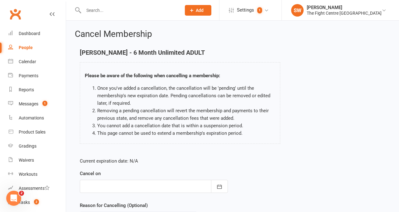
click at [128, 179] on div "Cancel on October 2025 Sun Mon Tue Wed Thu Fri Sat 40 28 29 30 01 02 03 04 41 0…" at bounding box center [154, 180] width 148 height 23
click at [128, 183] on div at bounding box center [154, 185] width 148 height 13
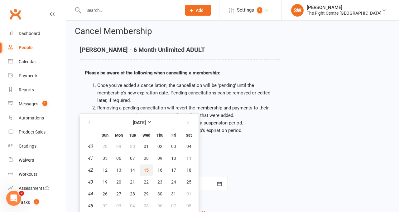
click at [148, 172] on span "15" at bounding box center [146, 169] width 5 height 5
type input "15 Oct 2025"
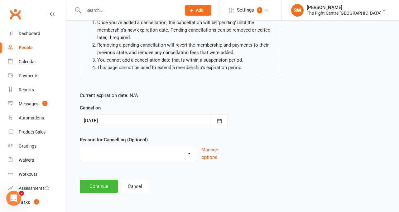
scroll to position [65, 0]
click at [111, 154] on select "Cancelled in contract- 30kms Cancelled in contract - dispute Cancelled in contr…" at bounding box center [138, 152] width 117 height 12
select select "7"
click at [97, 182] on button "Continue" at bounding box center [99, 185] width 38 height 13
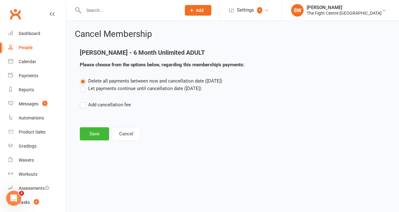
scroll to position [0, 0]
click at [95, 134] on button "Save" at bounding box center [94, 133] width 29 height 13
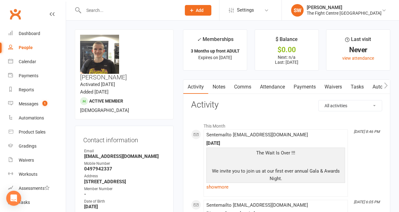
click at [252, 101] on h3 "Activity" at bounding box center [286, 105] width 191 height 10
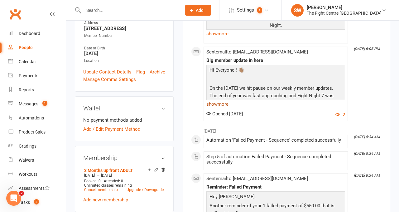
scroll to position [154, 0]
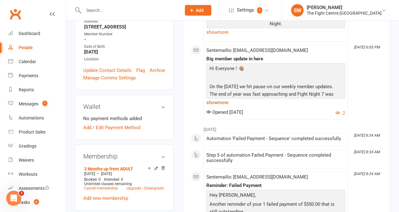
click at [226, 103] on link "show more" at bounding box center [276, 102] width 139 height 9
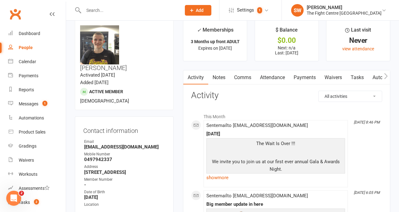
scroll to position [0, 0]
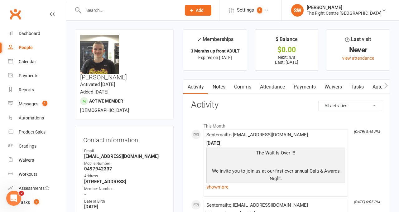
click at [218, 90] on link "Notes" at bounding box center [219, 87] width 22 height 14
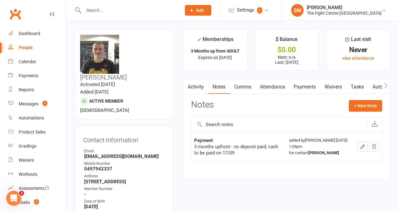
scroll to position [13, 0]
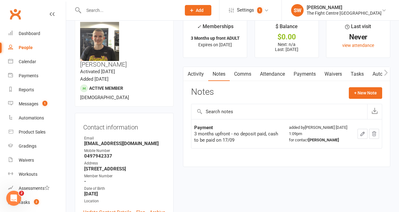
click at [202, 77] on link "Activity" at bounding box center [196, 74] width 25 height 14
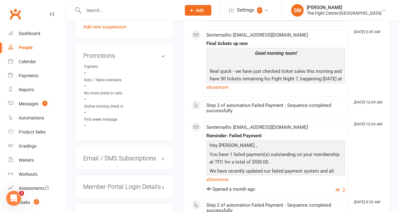
scroll to position [476, 0]
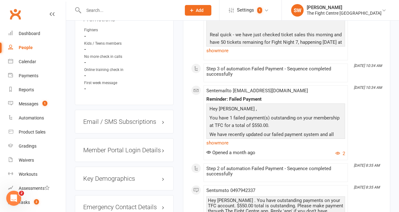
click at [184, 121] on div "Activity Notes Comms Attendance Payments Waivers Tasks Automations Workouts Gra…" at bounding box center [287, 184] width 208 height 1161
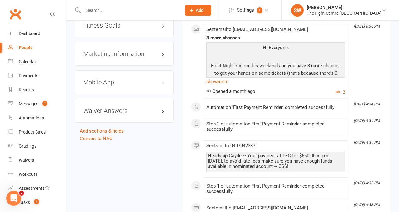
scroll to position [741, 0]
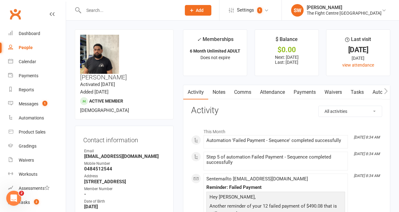
click at [302, 89] on link "Payments" at bounding box center [305, 92] width 31 height 14
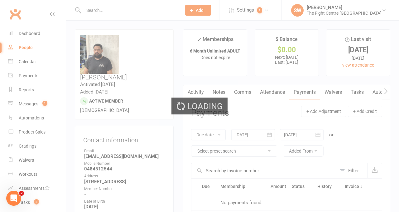
click at [261, 133] on div "Loading" at bounding box center [199, 106] width 399 height 212
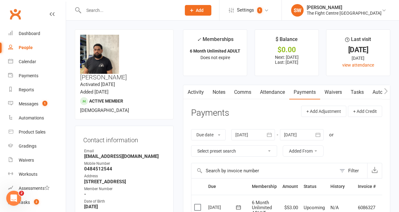
click at [257, 134] on div at bounding box center [254, 134] width 44 height 11
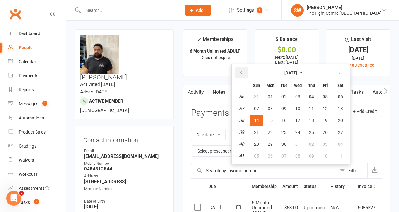
click at [243, 69] on button "button" at bounding box center [241, 72] width 13 height 11
click at [250, 118] on td "29" at bounding box center [242, 120] width 16 height 11
click at [257, 120] on span "13" at bounding box center [256, 120] width 5 height 5
type input "13 Jul 2025"
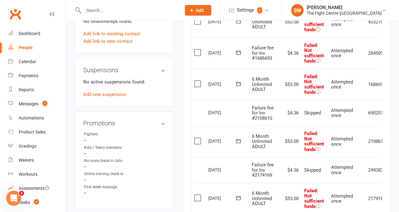
scroll to position [0, 22]
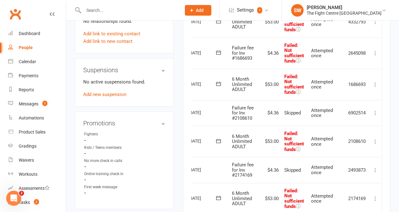
click at [377, 141] on icon at bounding box center [376, 141] width 6 height 6
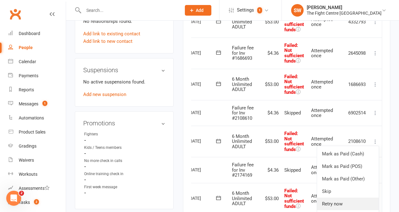
click at [340, 203] on link "Retry now" at bounding box center [348, 203] width 62 height 12
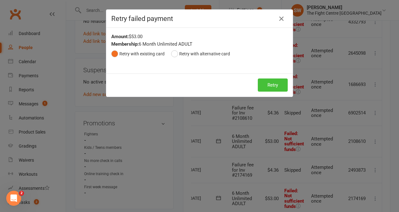
click at [276, 87] on button "Retry" at bounding box center [273, 84] width 30 height 13
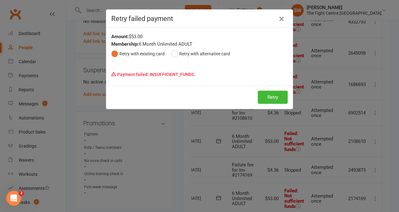
click at [283, 18] on icon "button" at bounding box center [281, 18] width 7 height 7
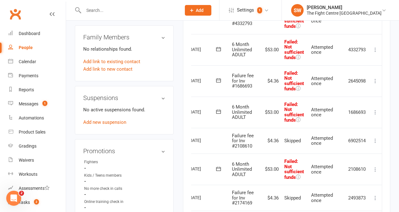
scroll to position [358, 0]
click at [377, 78] on icon at bounding box center [376, 80] width 6 height 6
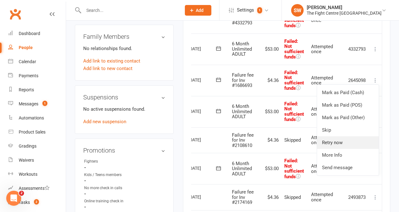
click at [358, 140] on link "Retry now" at bounding box center [348, 142] width 62 height 12
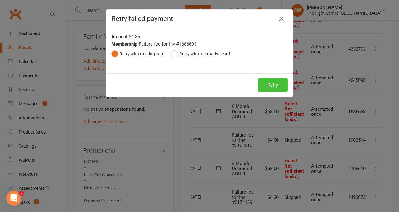
click at [272, 84] on button "Retry" at bounding box center [273, 84] width 30 height 13
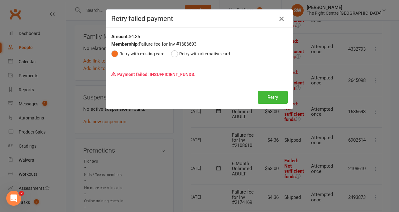
click at [283, 18] on icon "button" at bounding box center [281, 18] width 7 height 7
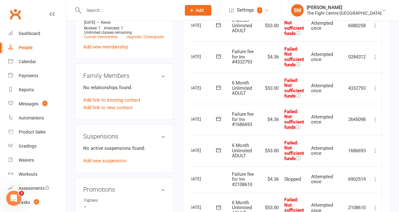
scroll to position [263, 0]
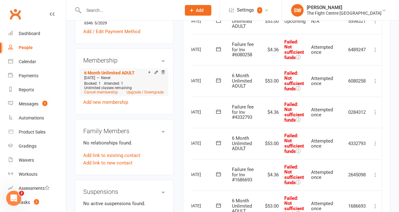
click at [108, 68] on li "6 Month Unlimited ADULT Jun 11 2025 — Never Booked: 1 Attended: 1 Unlimited cla…" at bounding box center [124, 81] width 83 height 27
click at [103, 90] on link "Cancel membership" at bounding box center [101, 92] width 34 height 4
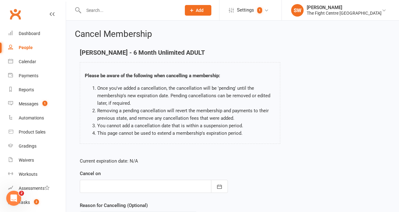
click at [117, 183] on div at bounding box center [154, 185] width 148 height 13
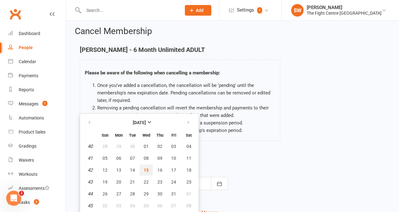
click at [143, 171] on button "15" at bounding box center [146, 169] width 13 height 11
type input "15 Oct 2025"
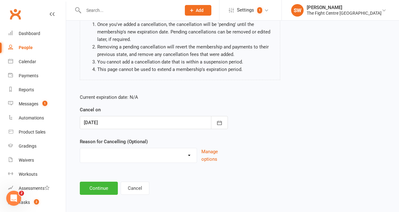
scroll to position [66, 0]
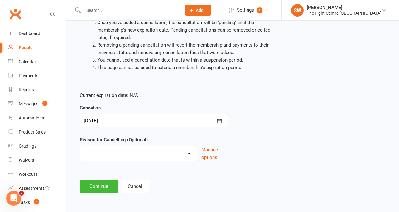
click at [117, 171] on main "Luke Edwards - 6 Month Unlimited ADULT Please be aware of the following when ca…" at bounding box center [233, 87] width 316 height 209
click at [113, 158] on select "Cancelled in contract- 30kms Cancelled in contract - dispute Cancelled in contr…" at bounding box center [138, 152] width 117 height 12
select select "7"
click at [109, 183] on button "Continue" at bounding box center [99, 185] width 38 height 13
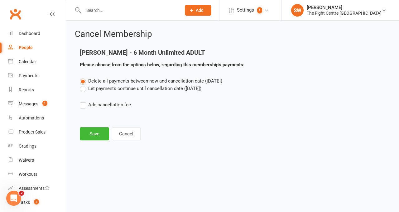
scroll to position [0, 0]
click at [101, 134] on button "Save" at bounding box center [94, 133] width 29 height 13
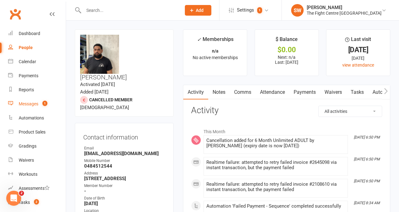
click at [48, 102] on link "Messages 1" at bounding box center [37, 104] width 58 height 14
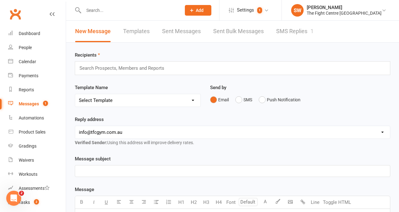
click at [303, 31] on link "SMS Replies 1" at bounding box center [295, 32] width 37 height 22
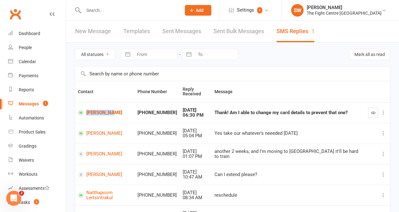
click at [375, 107] on td at bounding box center [378, 112] width 25 height 21
click at [371, 112] on icon "button" at bounding box center [373, 112] width 5 height 5
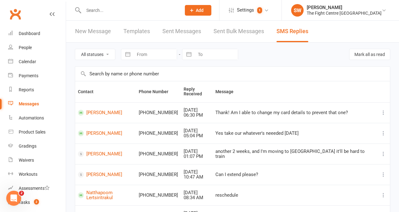
click at [108, 8] on input "text" at bounding box center [129, 10] width 95 height 9
paste input "renamoo@gmail.com"
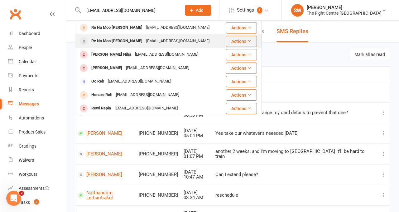
type input "renamoo@gmail.com"
click at [144, 38] on div "renamoo@gmail.com" at bounding box center [177, 41] width 67 height 9
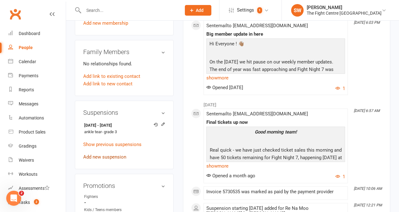
scroll to position [337, 0]
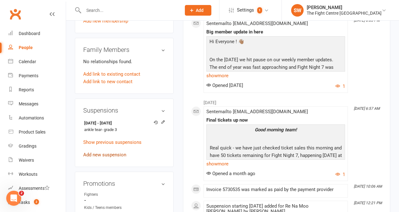
click at [115, 152] on link "Add new suspension" at bounding box center [104, 155] width 43 height 6
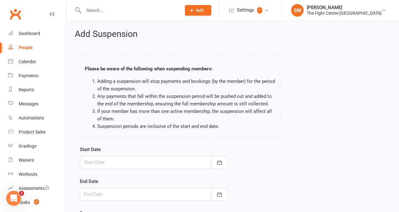
click at [130, 159] on div at bounding box center [154, 161] width 148 height 13
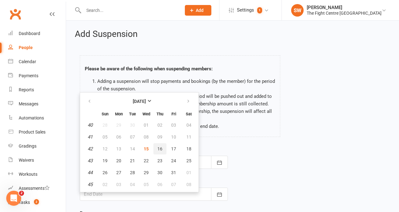
click at [163, 146] on button "16" at bounding box center [160, 148] width 13 height 11
type input "16 Oct 2025"
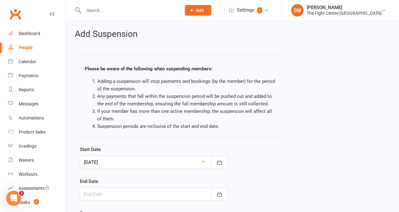
click at [142, 194] on div at bounding box center [154, 193] width 148 height 13
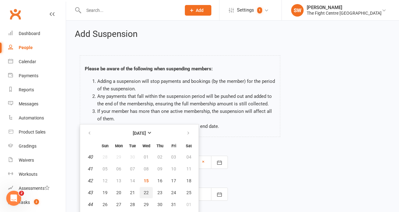
scroll to position [11, 0]
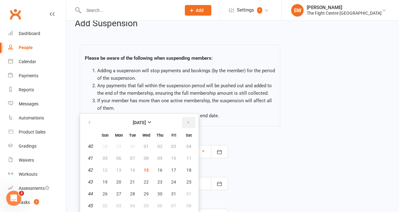
click at [193, 119] on button "button" at bounding box center [188, 122] width 13 height 11
click at [162, 172] on span "13" at bounding box center [160, 169] width 5 height 5
type input "13 Nov 2025"
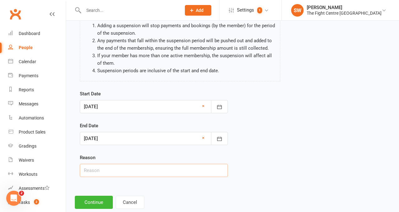
scroll to position [57, 0]
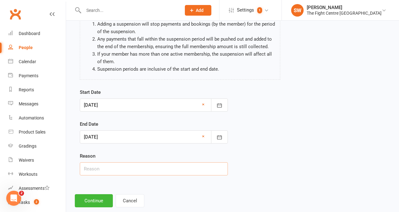
click at [135, 173] on input "text" at bounding box center [154, 168] width 148 height 13
type input "ankle injury still not recovered"
click at [102, 197] on button "Continue" at bounding box center [94, 200] width 38 height 13
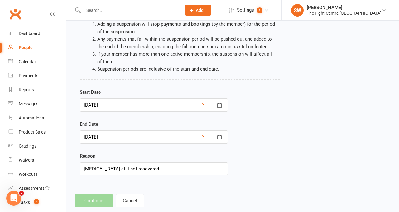
scroll to position [0, 0]
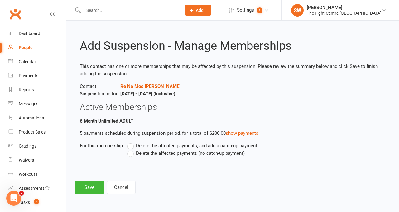
click at [132, 150] on label "Delete the affected payments (no catch-up payment)" at bounding box center [186, 152] width 117 height 7
click at [132, 149] on input "Delete the affected payments (no catch-up payment)" at bounding box center [130, 149] width 4 height 0
click at [88, 185] on button "Save" at bounding box center [89, 186] width 29 height 13
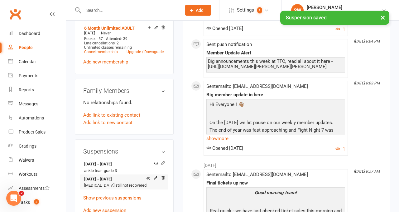
scroll to position [304, 0]
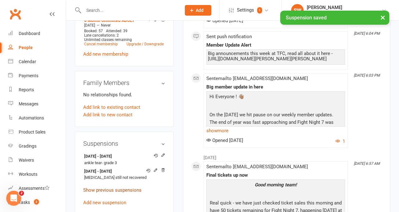
click at [118, 187] on link "Show previous suspensions" at bounding box center [112, 190] width 58 height 6
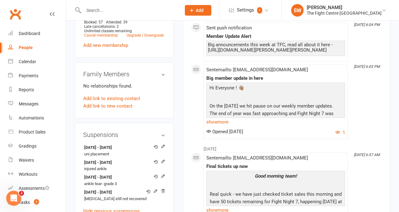
click at [181, 184] on main "✓ Memberships 6 Month Unlimited ADULT Suspended until 15 Oct 2025 $ Balance $0.…" at bounding box center [287, 215] width 217 height 996
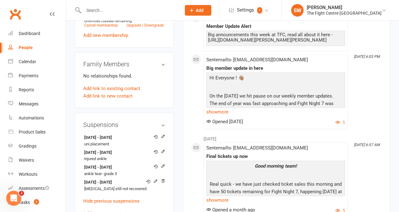
scroll to position [323, 0]
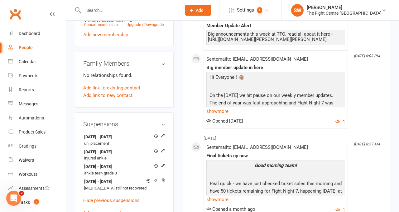
click at [183, 177] on main "✓ Memberships 6 Month Unlimited ADULT Suspended until 15 Oct 2025 $ Balance $0.…" at bounding box center [287, 204] width 217 height 996
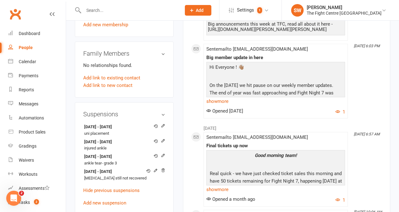
click at [183, 177] on main "✓ Memberships 6 Month Unlimited ADULT Suspended until 15 Oct 2025 $ Balance $0.…" at bounding box center [287, 194] width 217 height 996
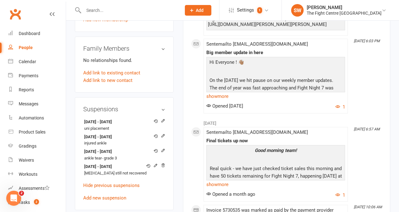
scroll to position [339, 0]
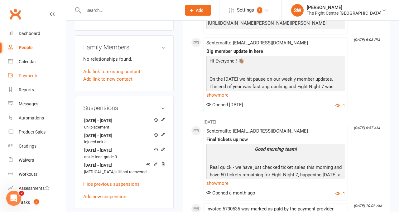
click at [37, 77] on div "Payments" at bounding box center [29, 75] width 20 height 5
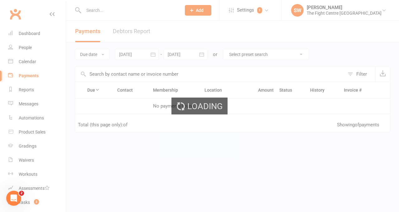
click at [135, 32] on div "Loading" at bounding box center [199, 106] width 399 height 212
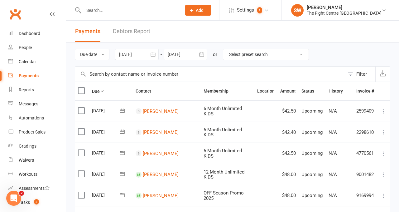
click at [139, 31] on link "Debtors Report" at bounding box center [131, 32] width 37 height 22
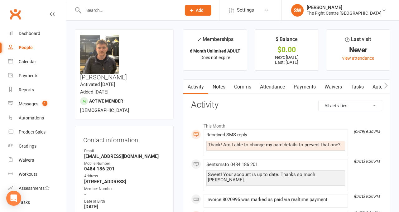
click at [243, 87] on link "Comms" at bounding box center [243, 87] width 26 height 14
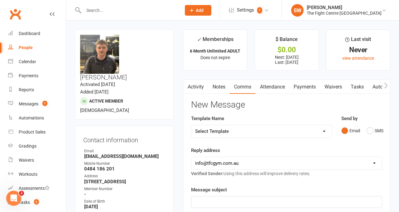
click at [384, 83] on button "button" at bounding box center [387, 87] width 8 height 14
click at [387, 84] on icon "button" at bounding box center [386, 85] width 4 height 7
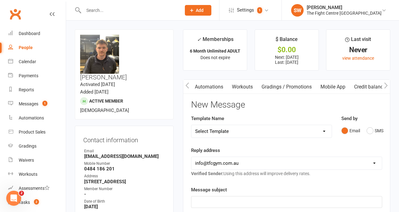
click at [337, 93] on link "Mobile App" at bounding box center [333, 87] width 34 height 14
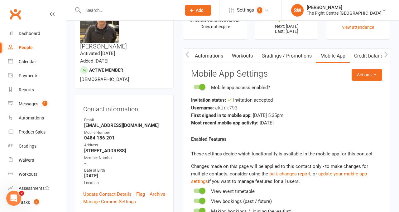
scroll to position [31, 0]
click at [192, 55] on link "Automations" at bounding box center [209, 55] width 37 height 14
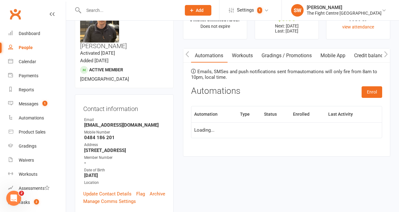
click at [189, 55] on icon "button" at bounding box center [188, 54] width 4 height 7
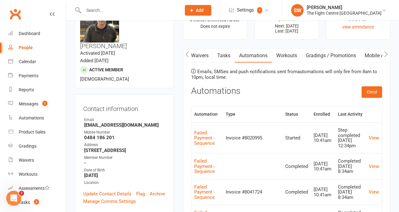
scroll to position [0, 87]
click at [188, 55] on icon "button" at bounding box center [188, 54] width 4 height 7
click at [230, 56] on link "Notes" at bounding box center [219, 55] width 22 height 14
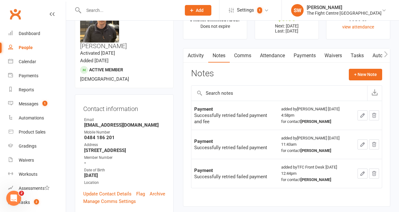
click at [247, 52] on link "Comms" at bounding box center [243, 55] width 26 height 14
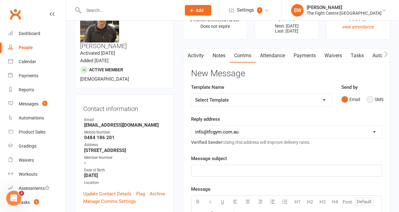
click at [368, 99] on button "SMS" at bounding box center [375, 99] width 17 height 12
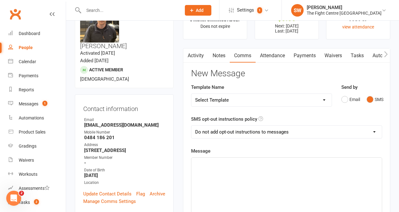
click at [275, 177] on div "﻿" at bounding box center [287, 204] width 191 height 94
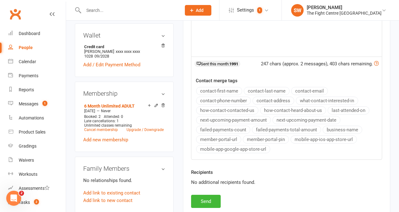
scroll to position [252, 0]
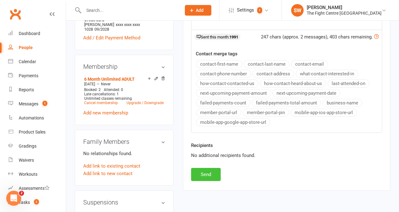
click at [206, 174] on button "Send" at bounding box center [206, 174] width 30 height 13
